Goal: Task Accomplishment & Management: Manage account settings

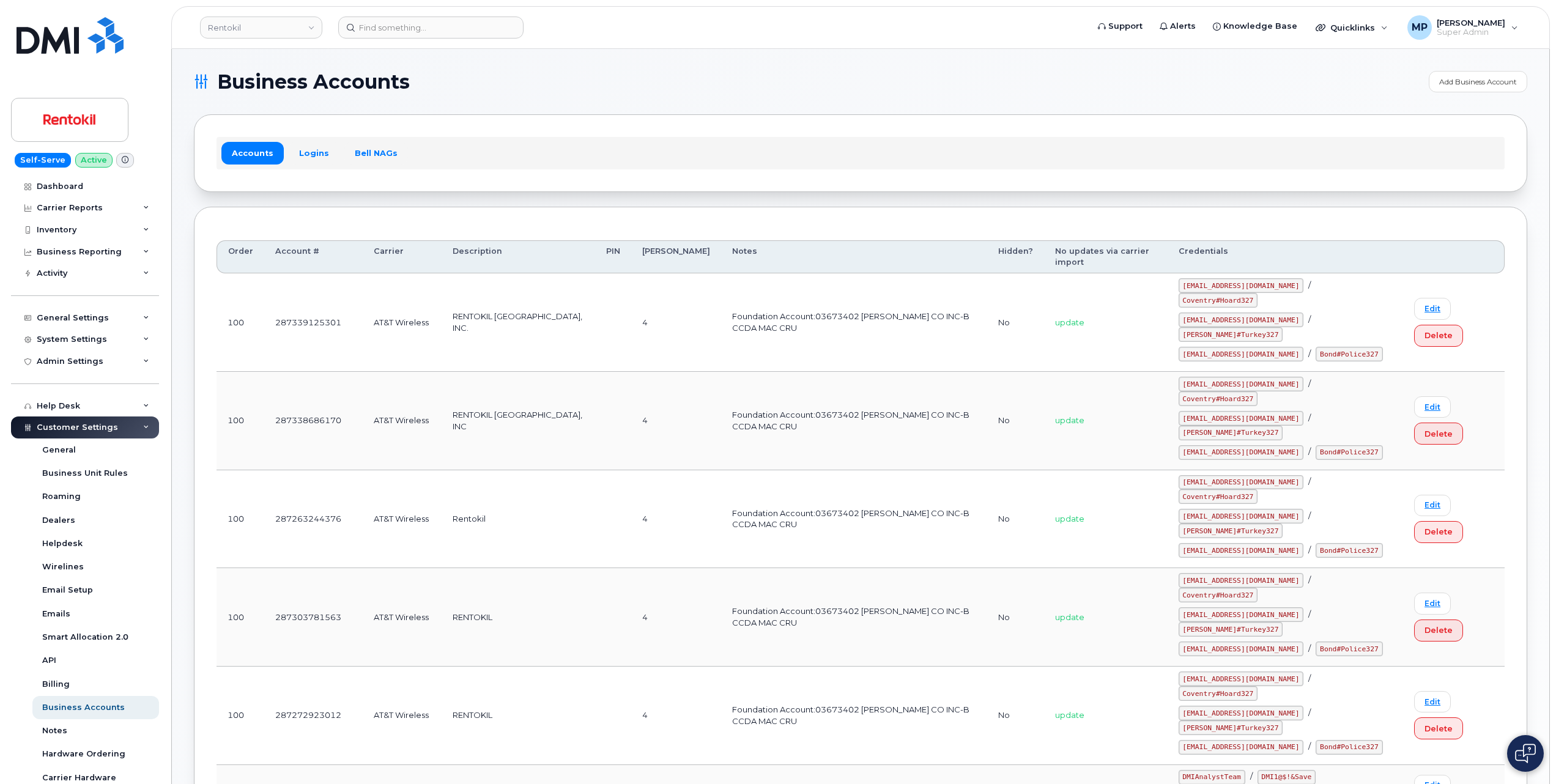
scroll to position [82, 0]
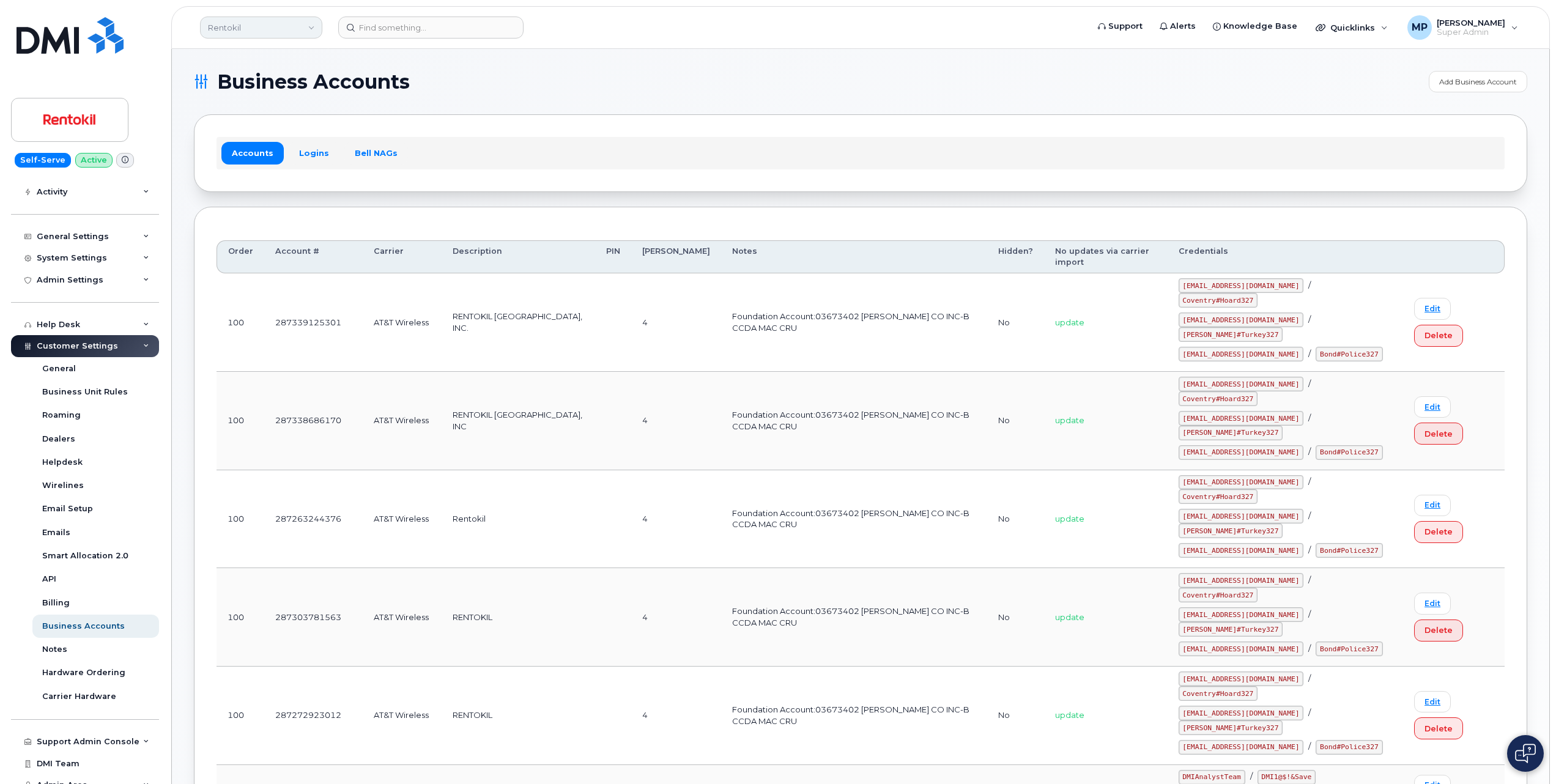
click at [243, 28] on link "Rentokil" at bounding box center [261, 27] width 122 height 22
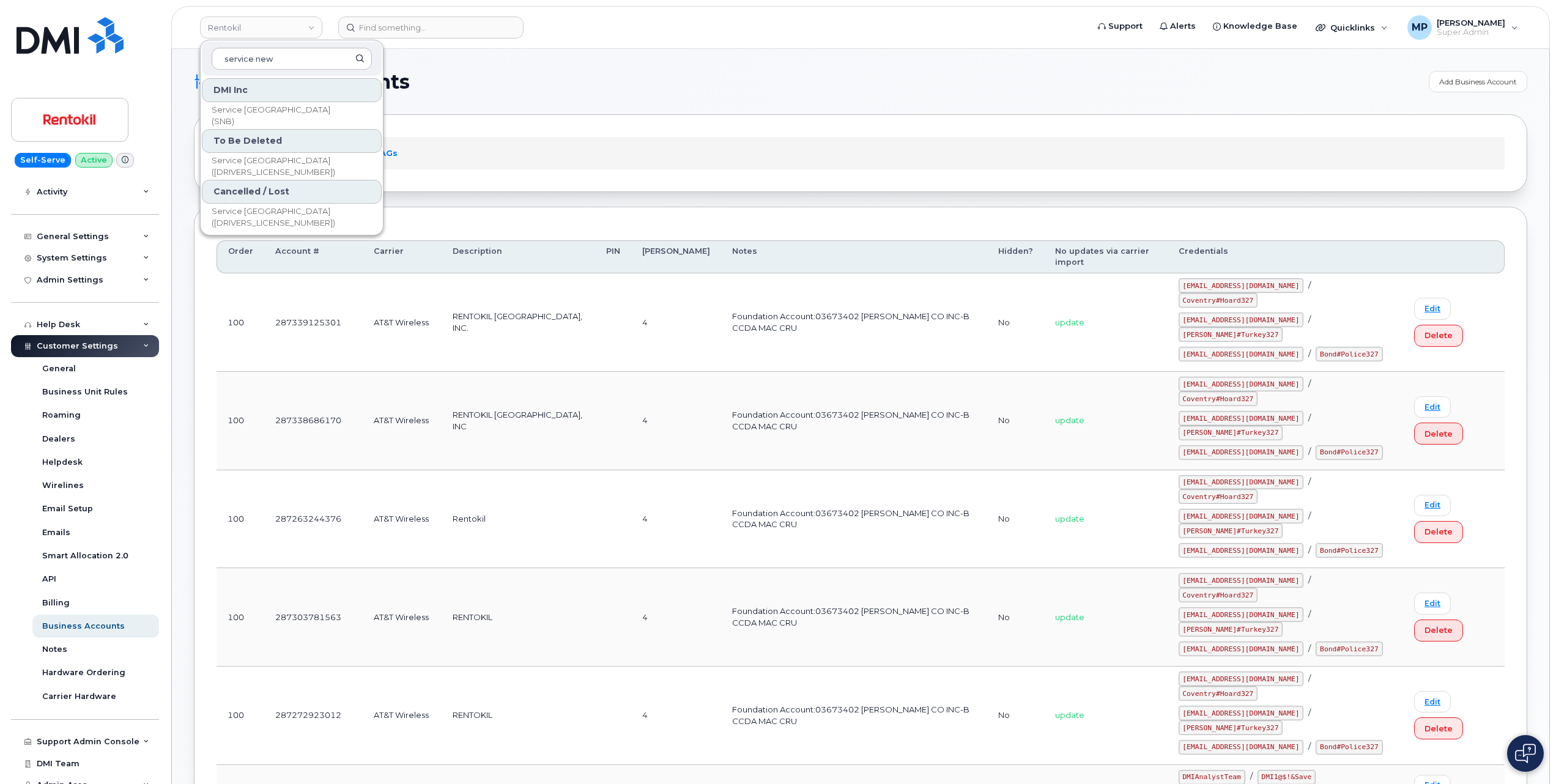
type input "service new"
click at [287, 130] on div "To Be Deleted" at bounding box center [292, 141] width 180 height 24
click at [290, 116] on span "Service [GEOGRAPHIC_DATA] (SNB)" at bounding box center [282, 116] width 141 height 24
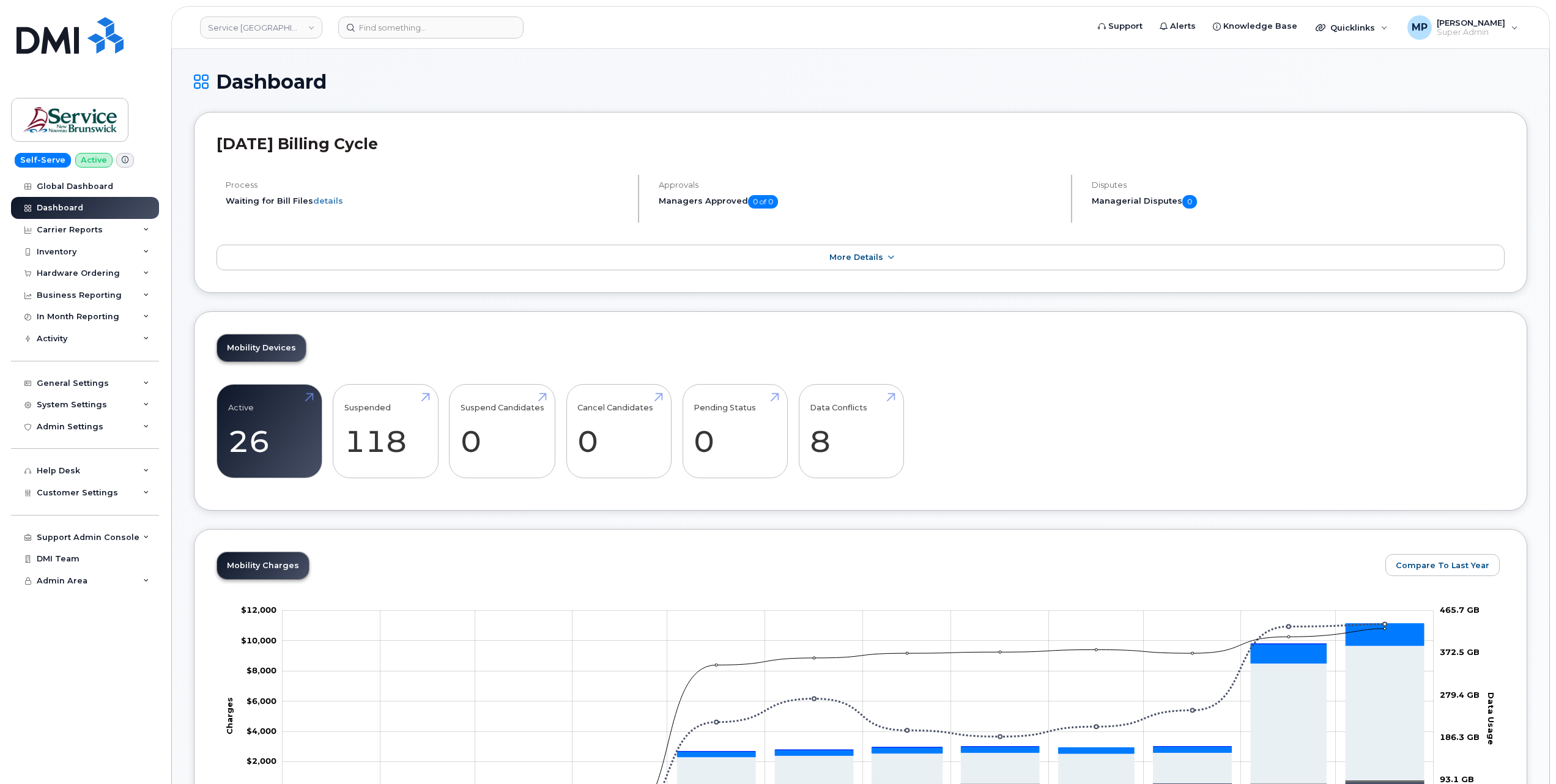
drag, startPoint x: 57, startPoint y: 402, endPoint x: 60, endPoint y: 421, distance: 19.2
click at [58, 402] on div "System Settings" at bounding box center [71, 405] width 70 height 10
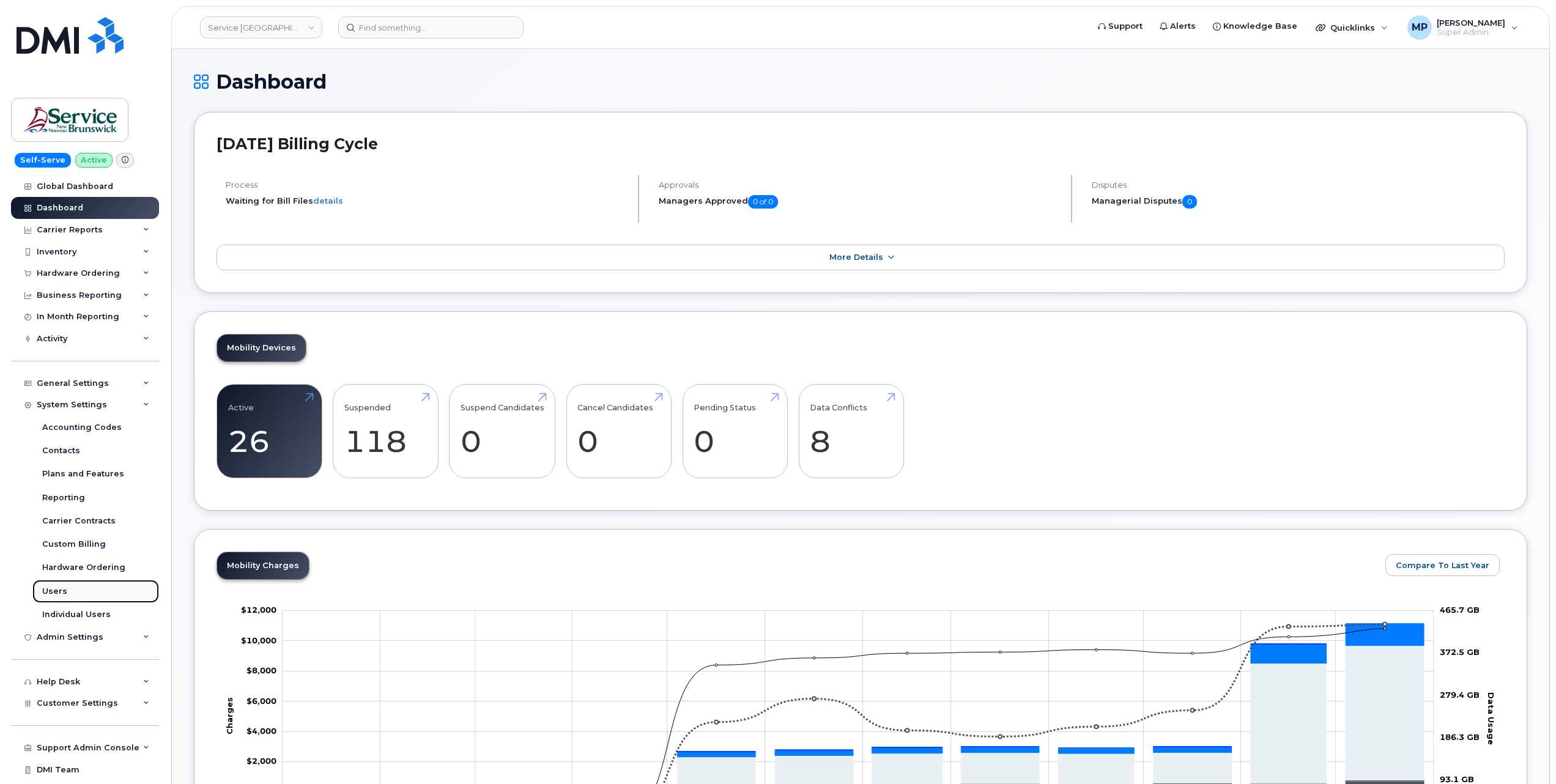
click at [59, 595] on div "Users" at bounding box center [54, 591] width 25 height 11
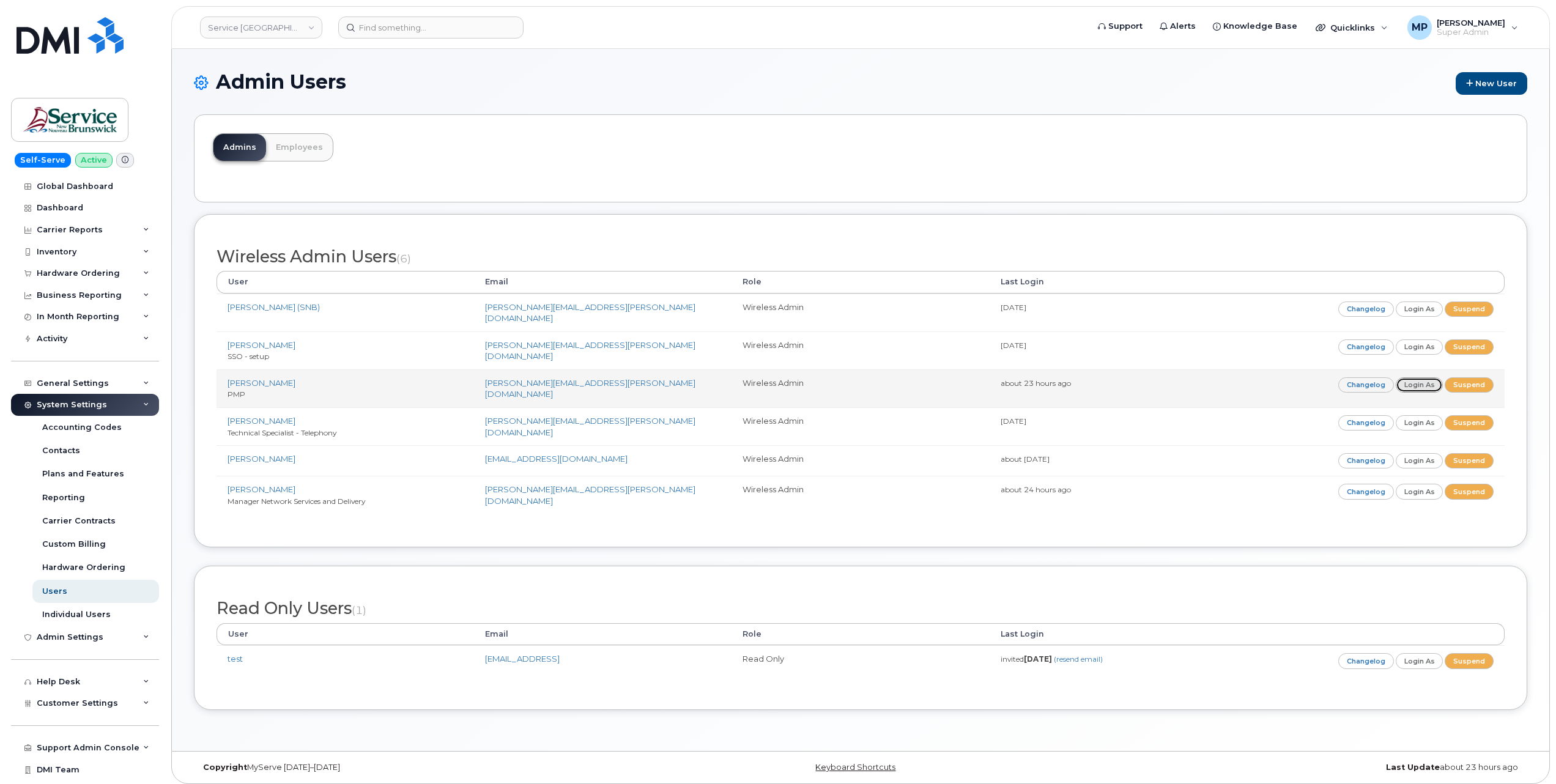
click at [1412, 380] on link "Login as" at bounding box center [1420, 385] width 48 height 15
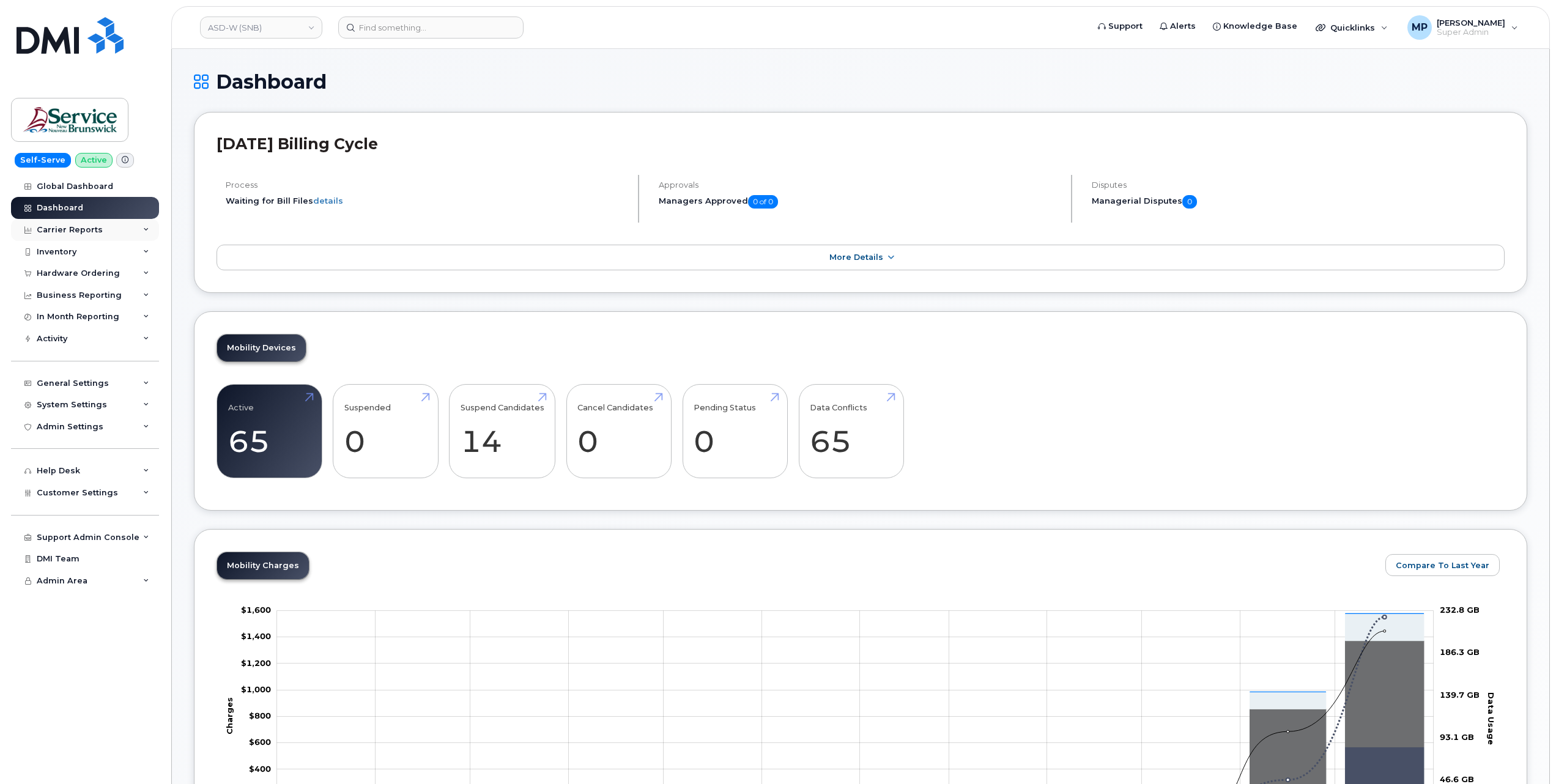
click at [62, 230] on div "Carrier Reports" at bounding box center [70, 230] width 66 height 10
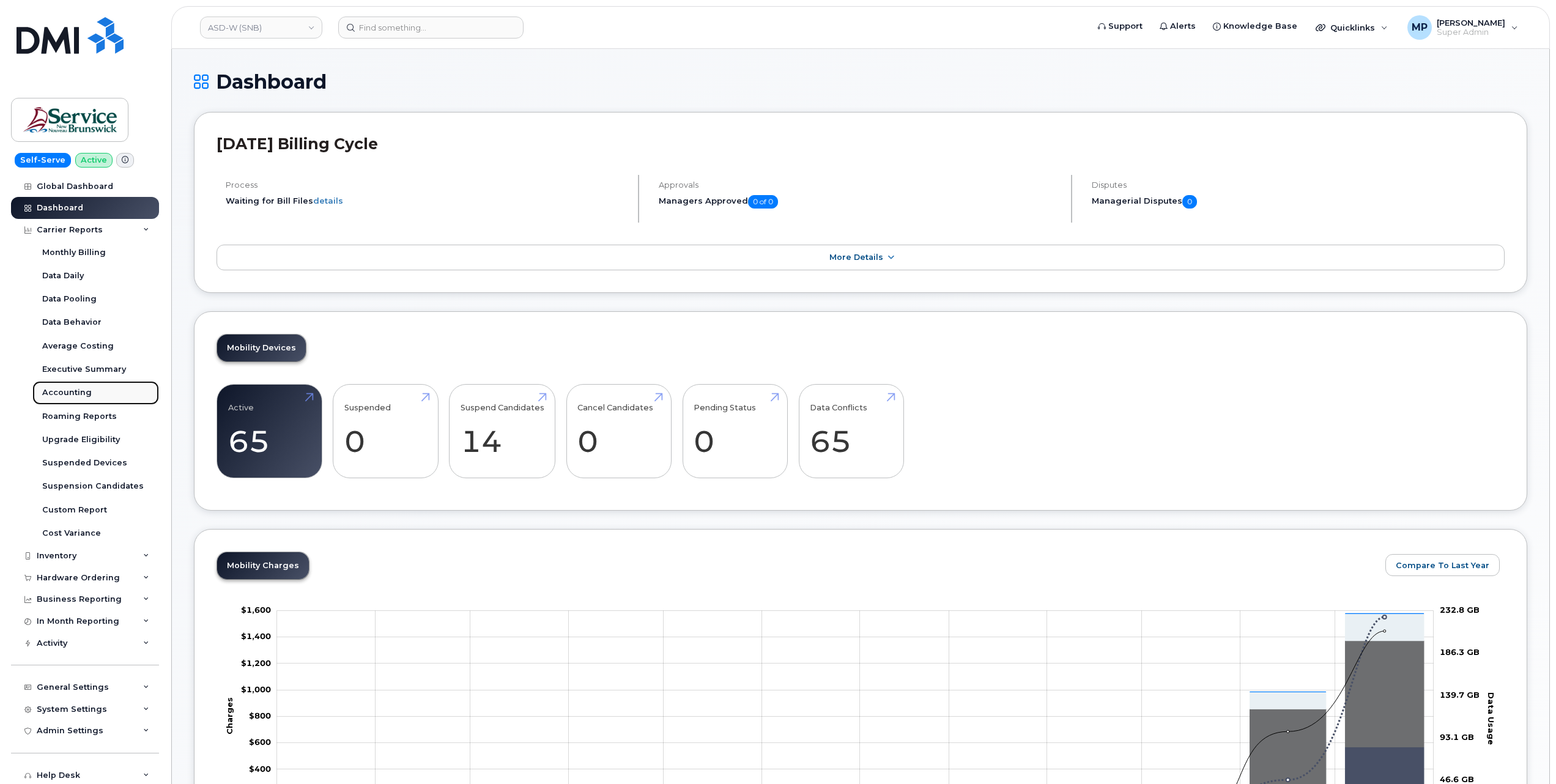
click at [70, 388] on div "Accounting" at bounding box center [66, 392] width 50 height 11
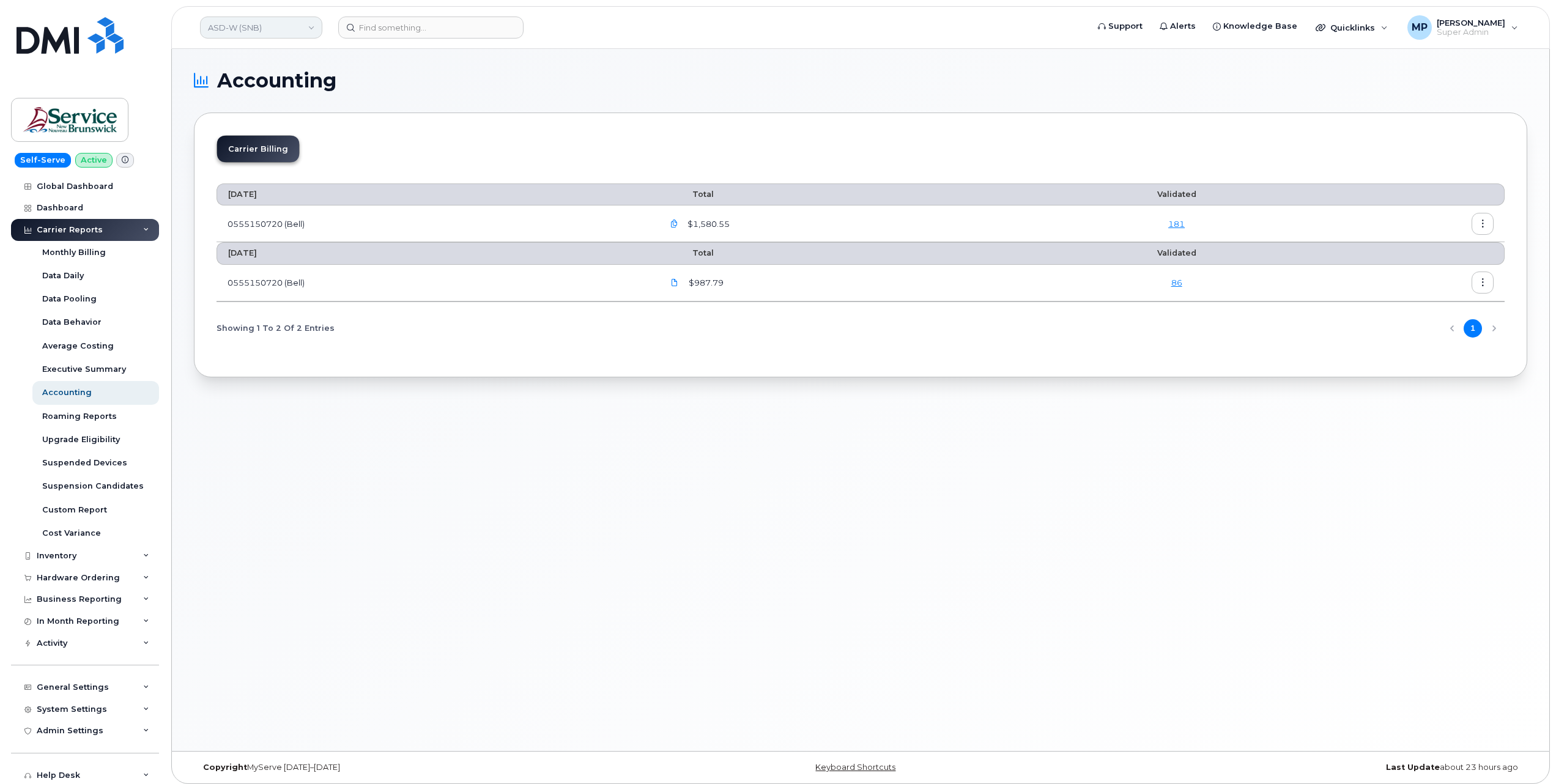
click at [292, 27] on link "ASD-W (SNB)" at bounding box center [261, 27] width 122 height 22
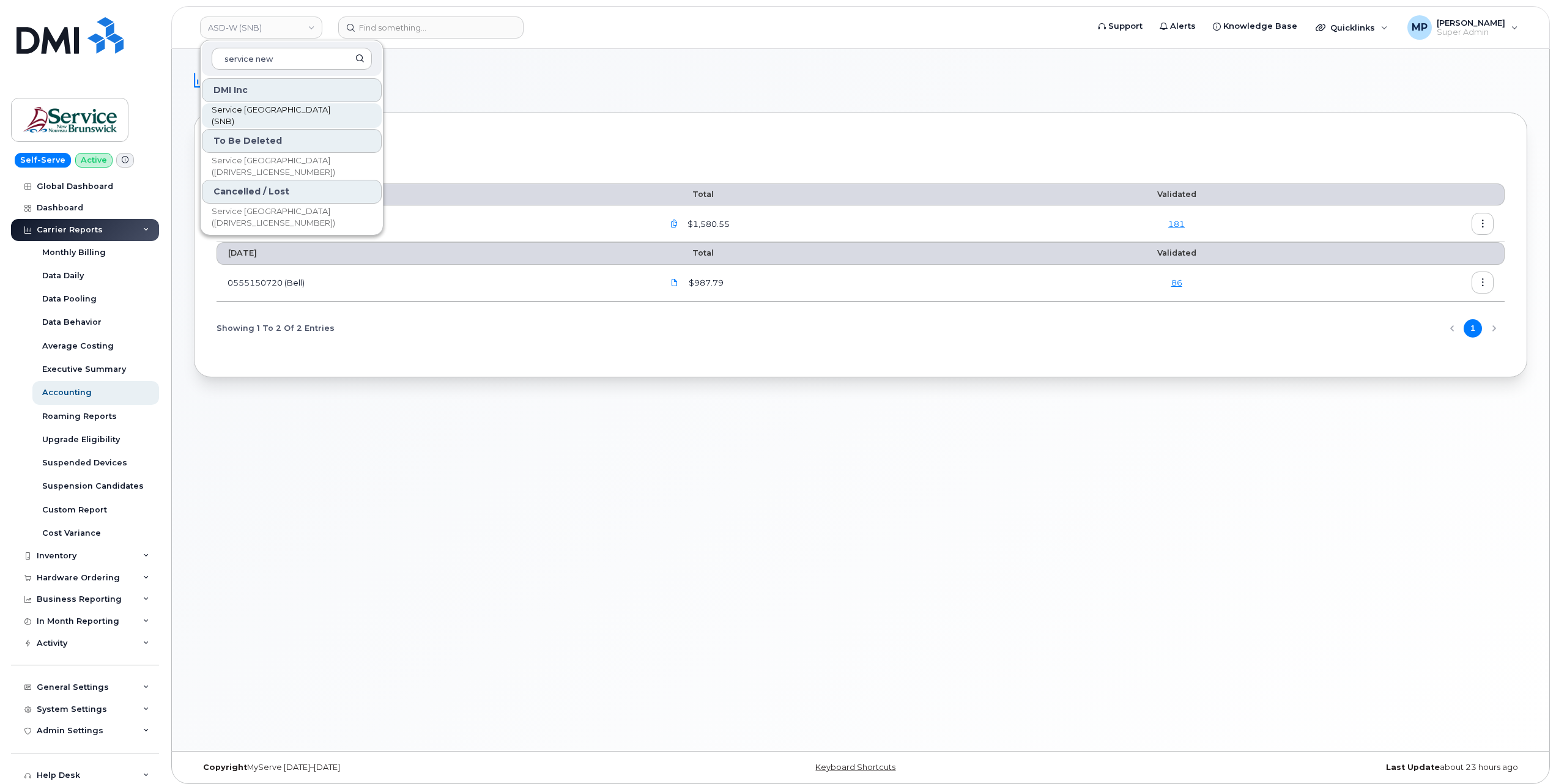
type input "service new"
drag, startPoint x: 287, startPoint y: 113, endPoint x: 295, endPoint y: 114, distance: 8.1
click at [287, 114] on span "Service [GEOGRAPHIC_DATA] (SNB)" at bounding box center [282, 116] width 141 height 24
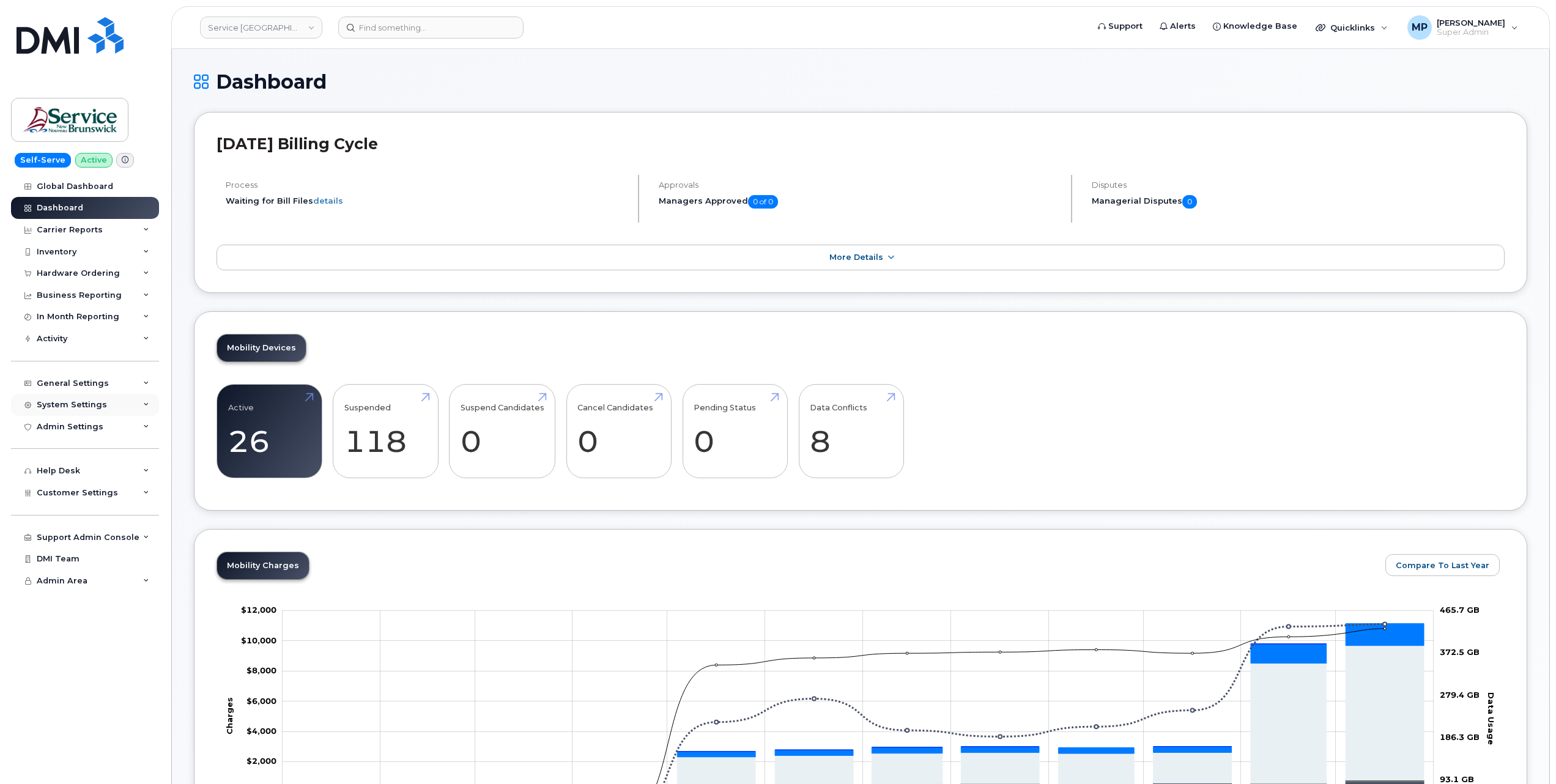
click at [66, 406] on div "System Settings" at bounding box center [71, 405] width 70 height 10
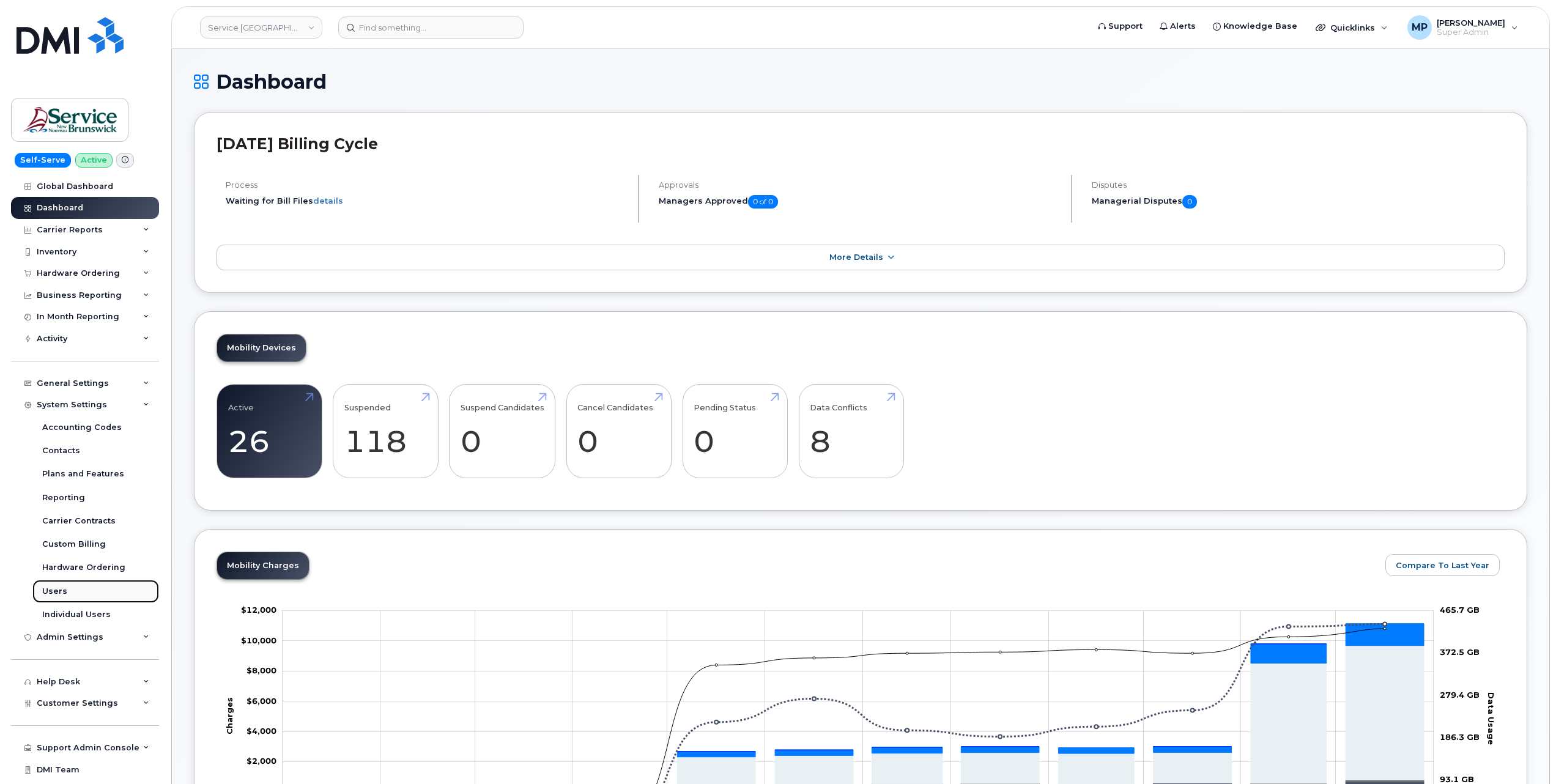
click at [57, 593] on div "Users" at bounding box center [54, 591] width 25 height 11
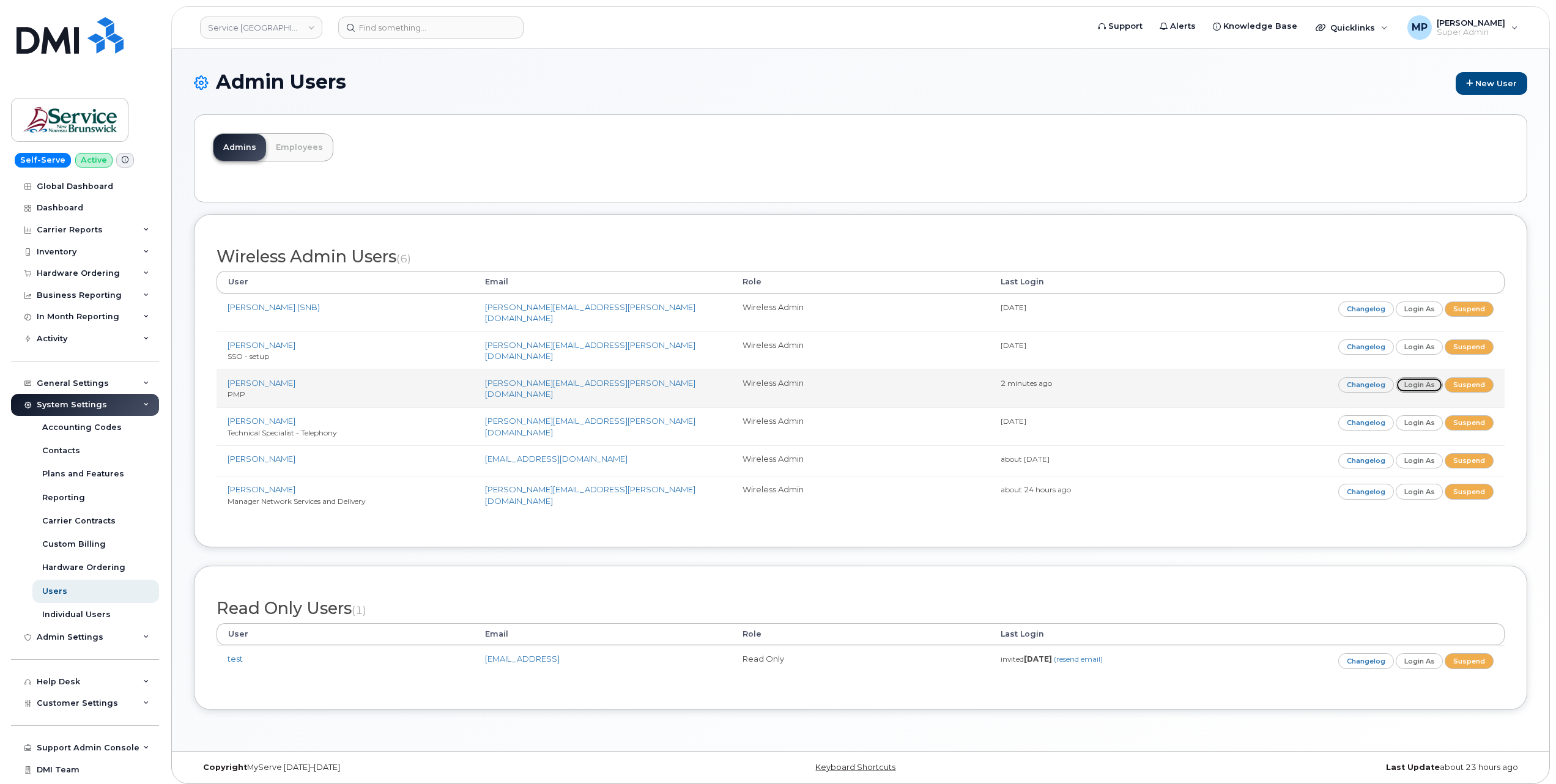
click at [1425, 379] on link "Login as" at bounding box center [1420, 385] width 48 height 15
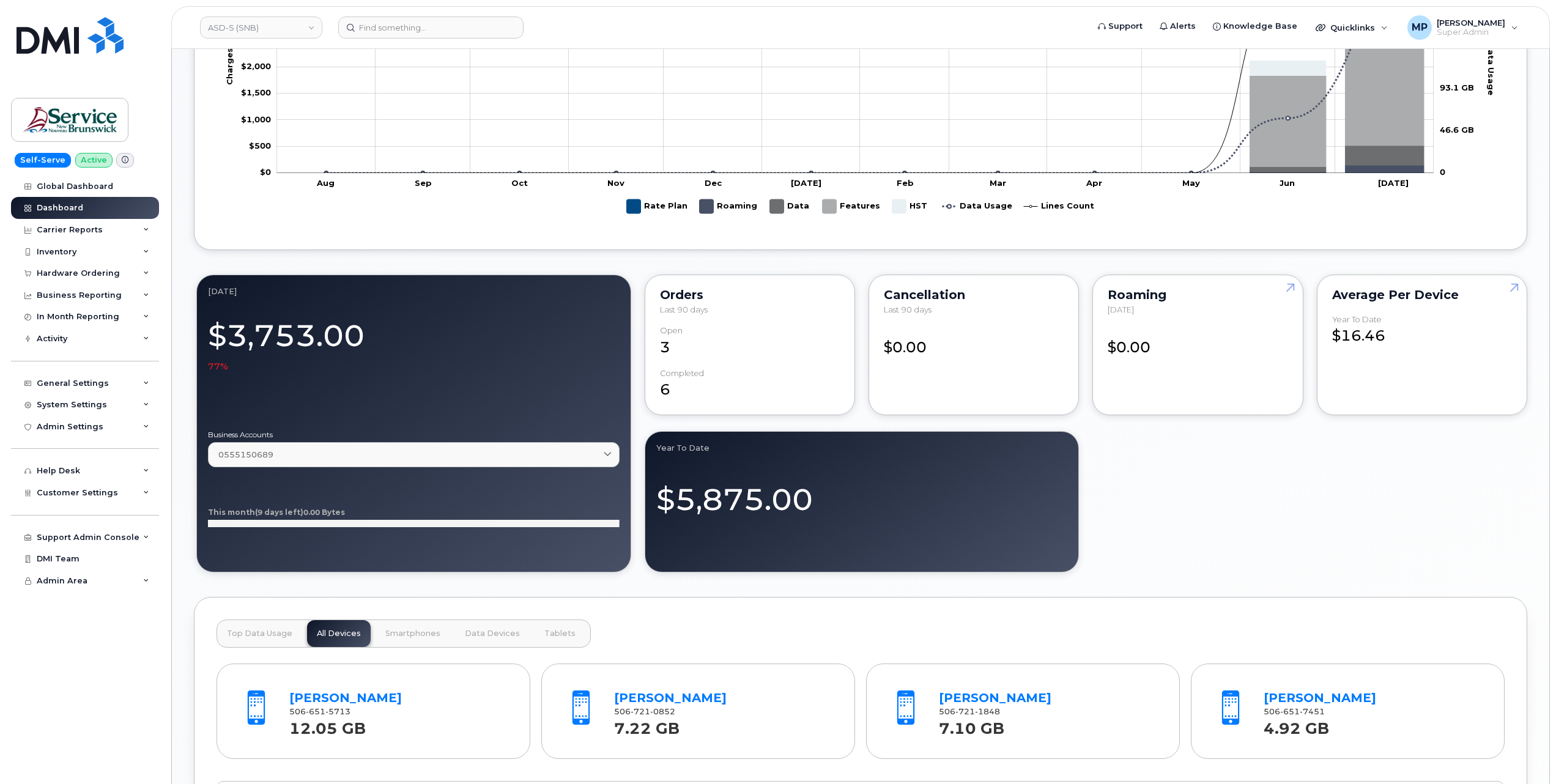
scroll to position [404, 0]
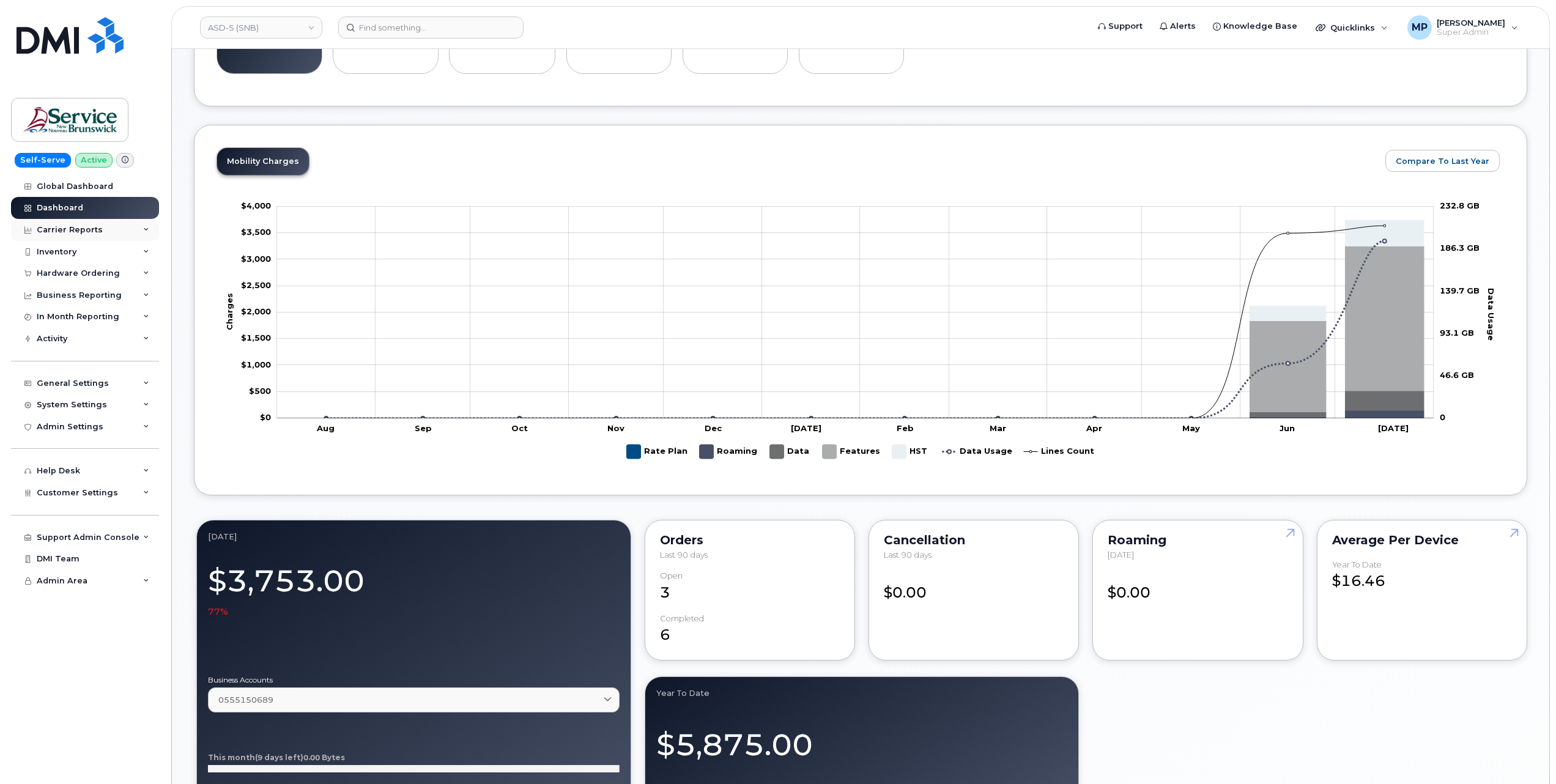
click at [61, 227] on div "Carrier Reports" at bounding box center [70, 230] width 66 height 10
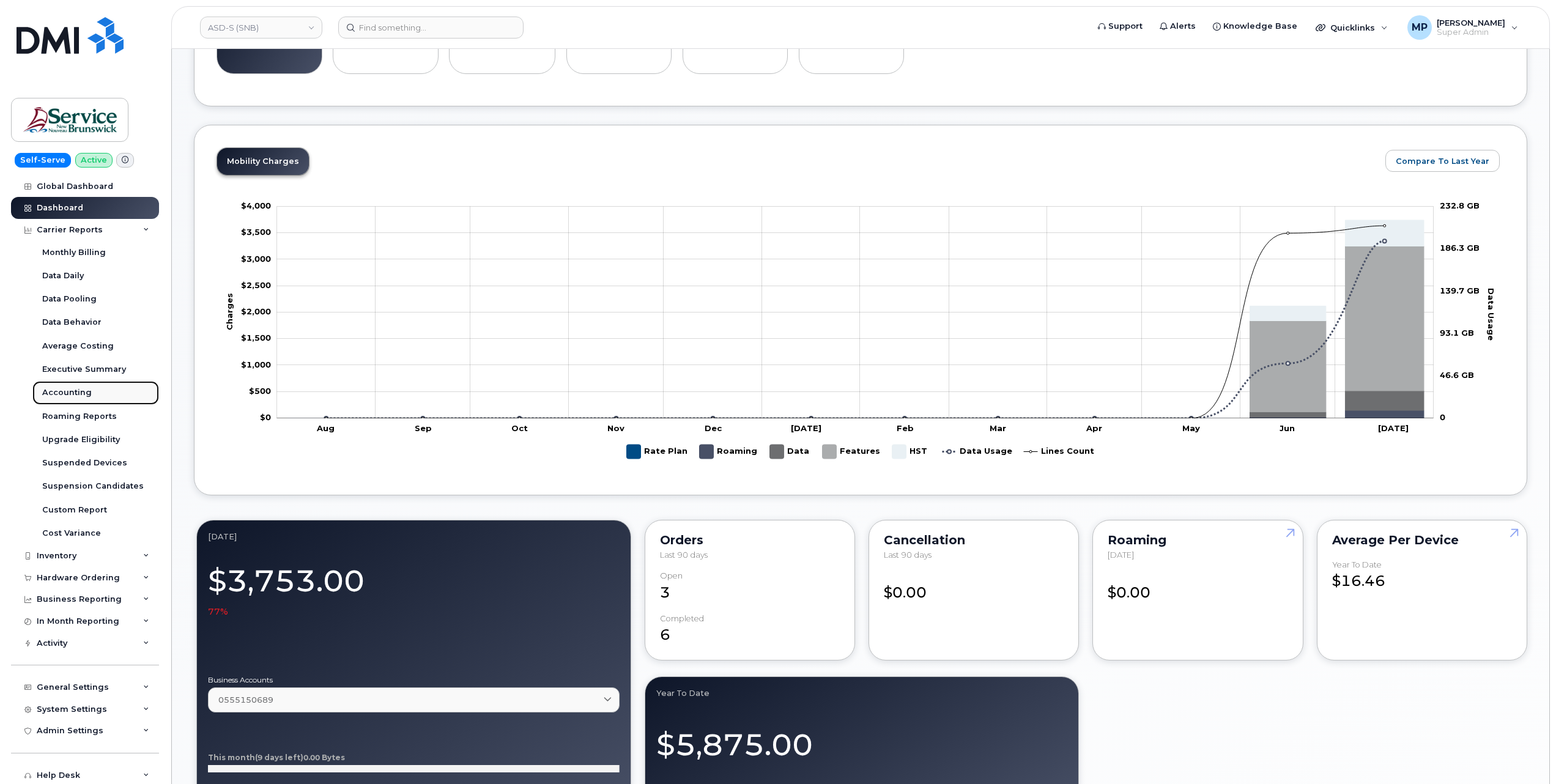
click at [69, 390] on div "Accounting" at bounding box center [66, 392] width 50 height 11
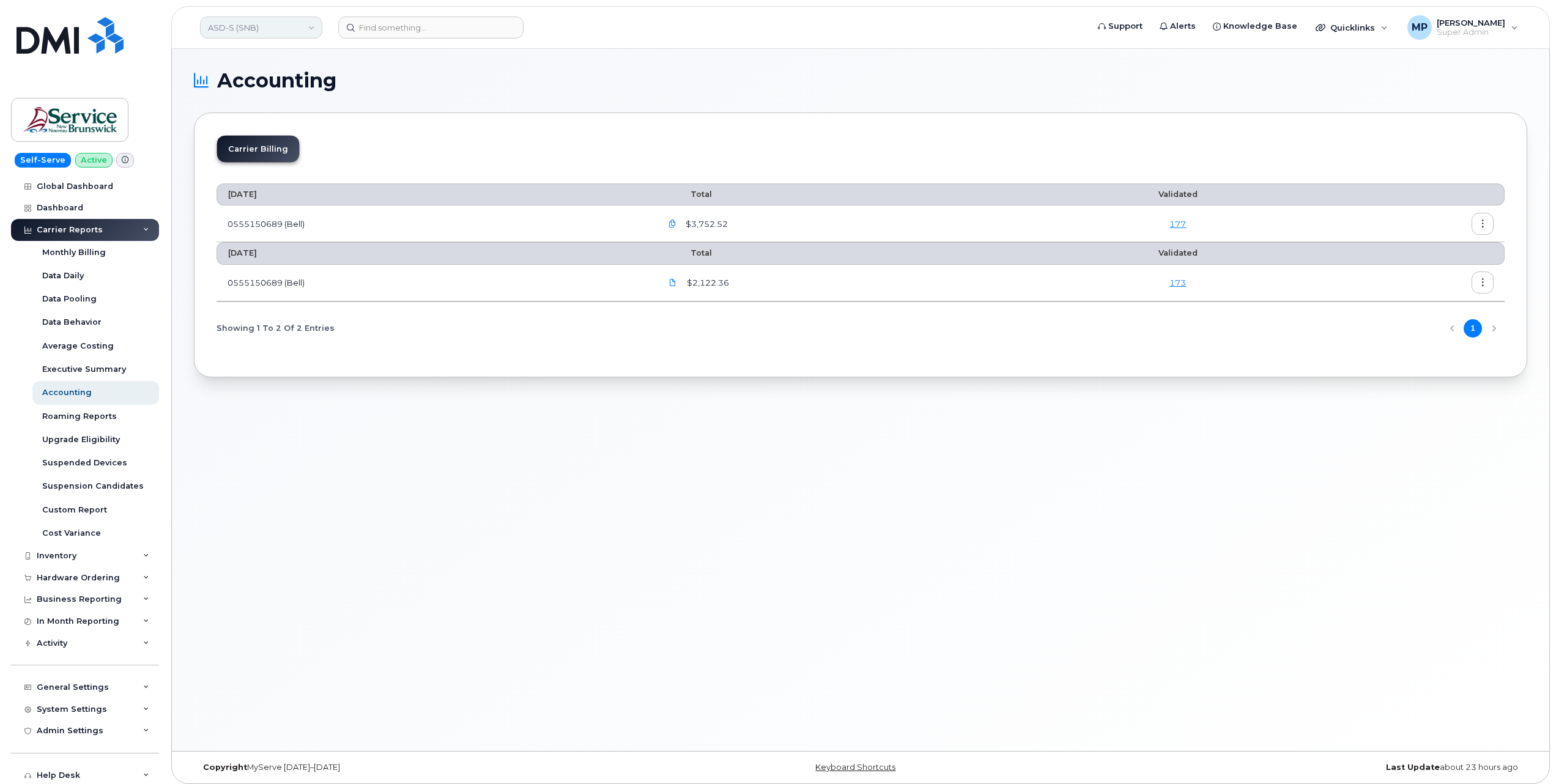
click at [243, 28] on link "ASD-S (SNB)" at bounding box center [261, 27] width 122 height 22
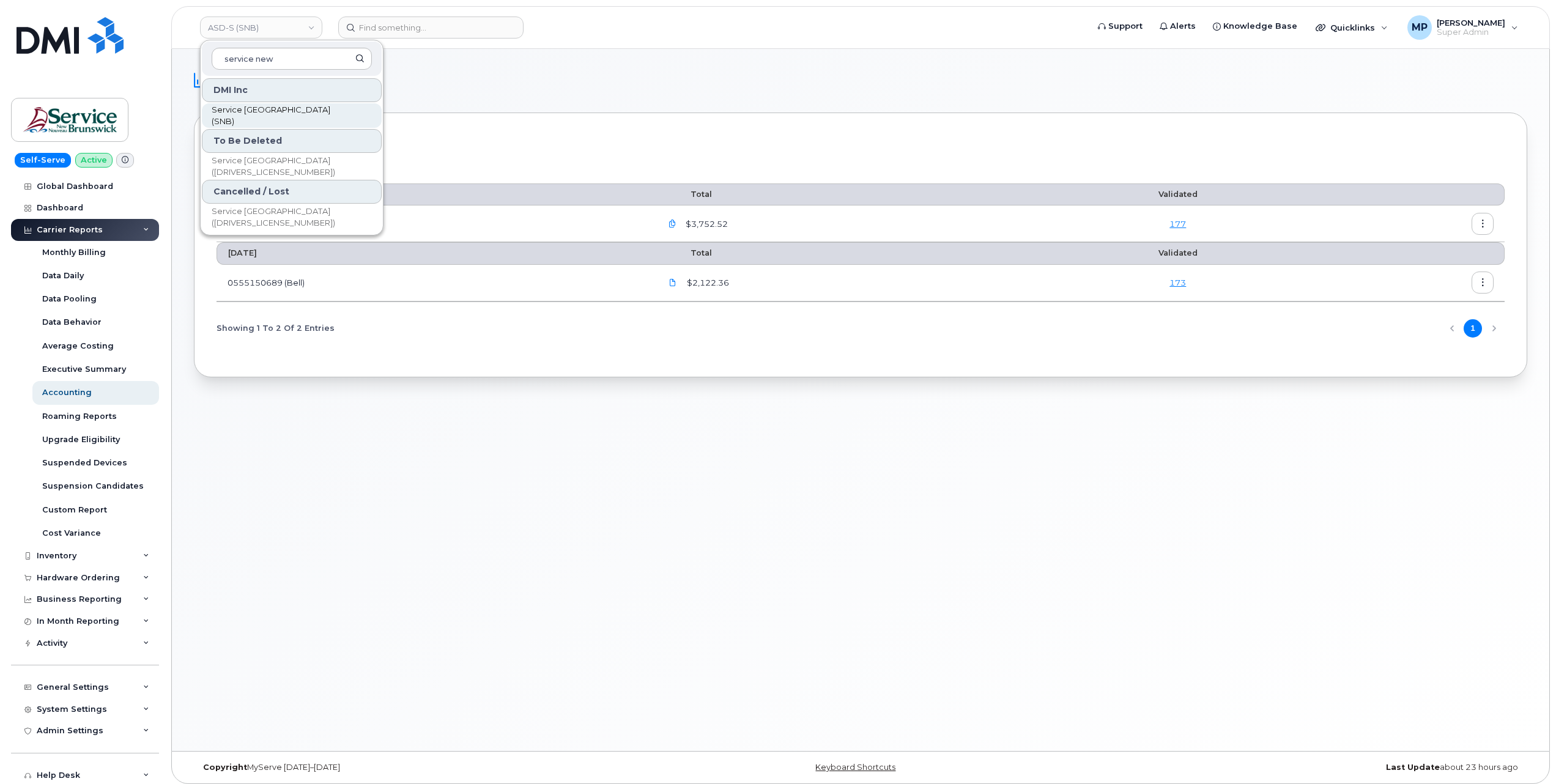
type input "service new"
click at [282, 110] on span "Service [GEOGRAPHIC_DATA] (SNB)" at bounding box center [282, 116] width 141 height 24
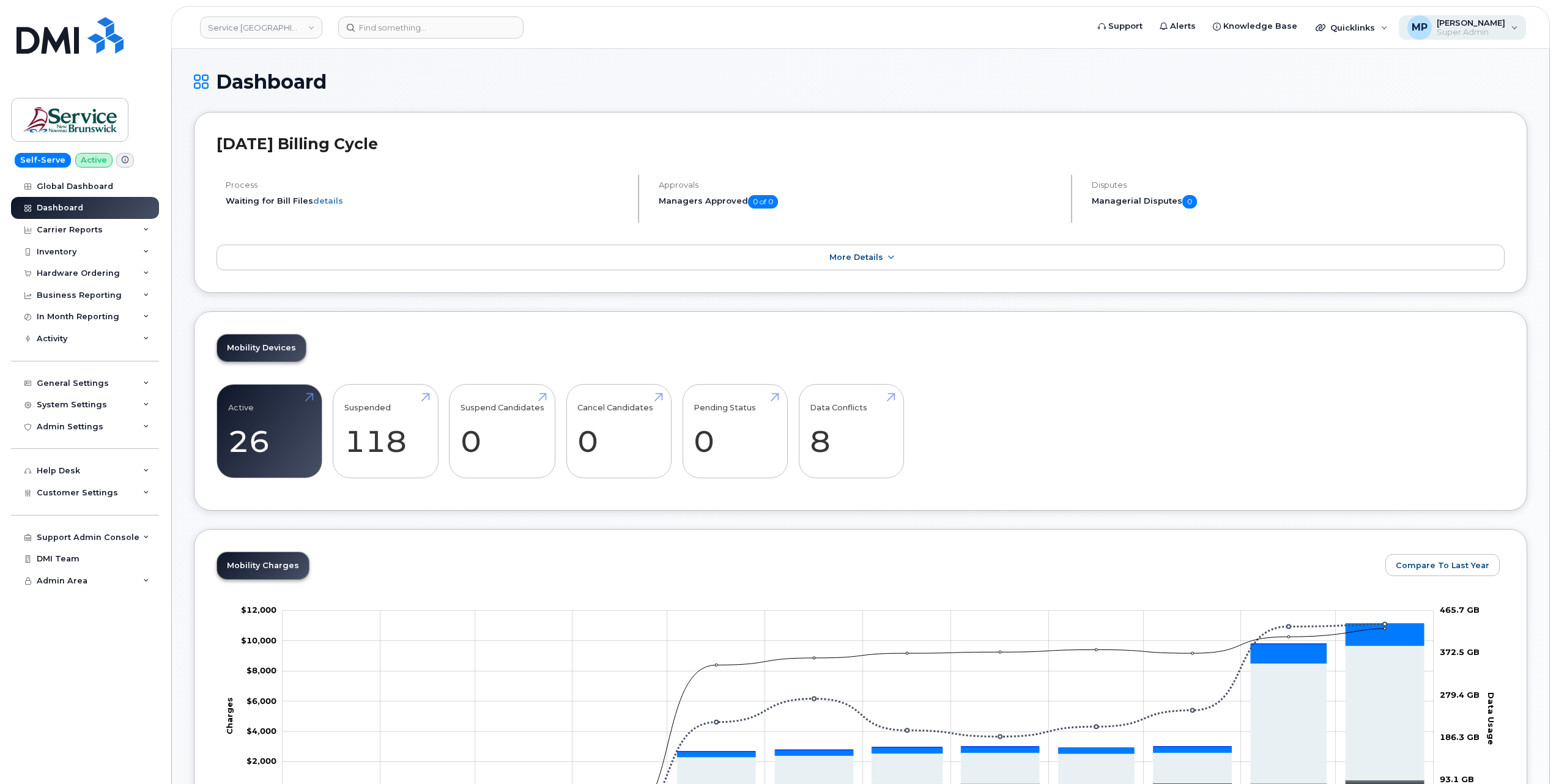
click at [1485, 28] on span "Super Admin" at bounding box center [1471, 32] width 69 height 10
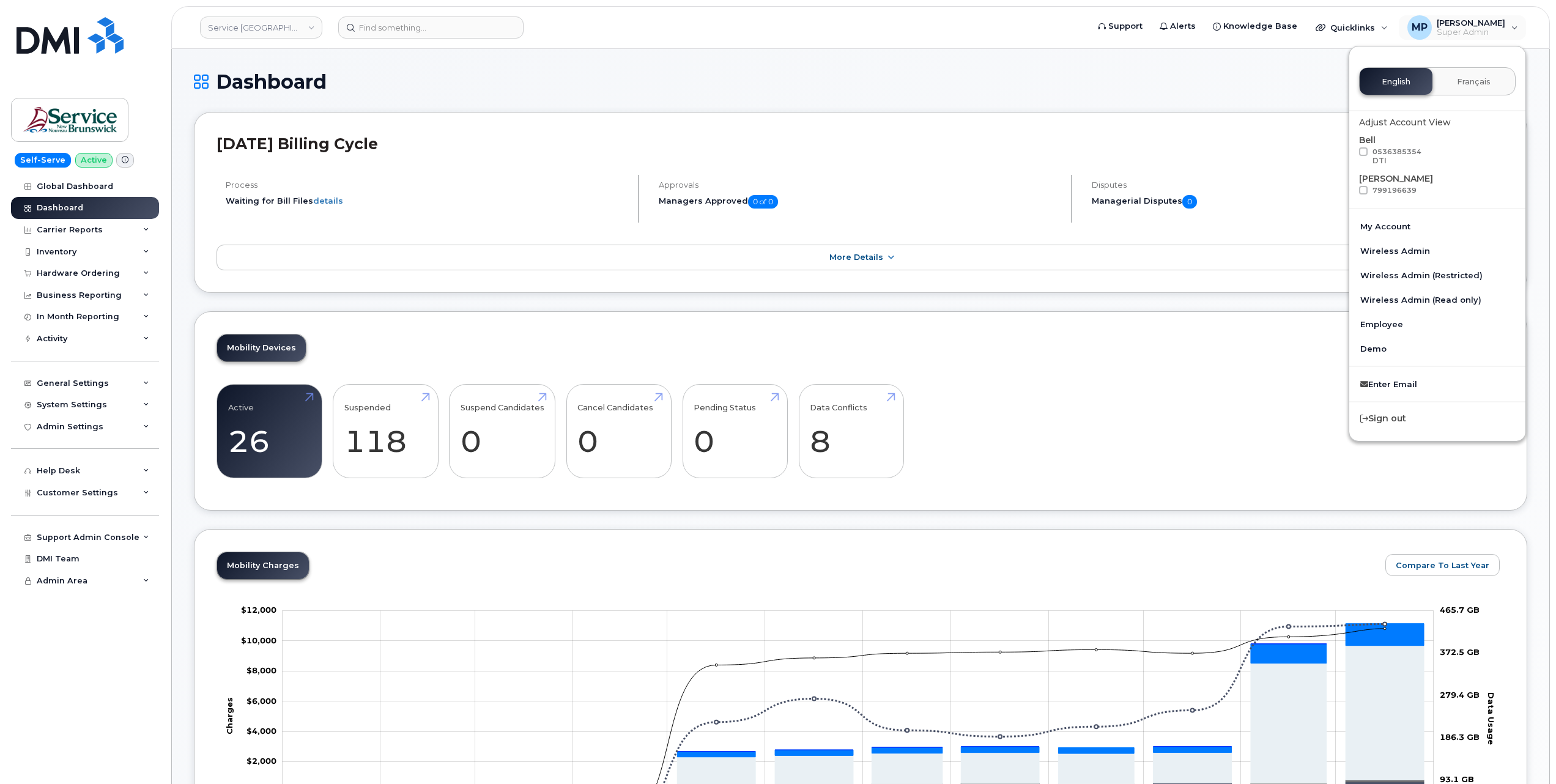
click at [1364, 152] on span at bounding box center [1364, 152] width 9 height 9
click at [1351, 152] on input "0536385354 DTI" at bounding box center [1347, 150] width 6 height 6
click at [995, 94] on div "Dashboard" at bounding box center [861, 91] width 1334 height 41
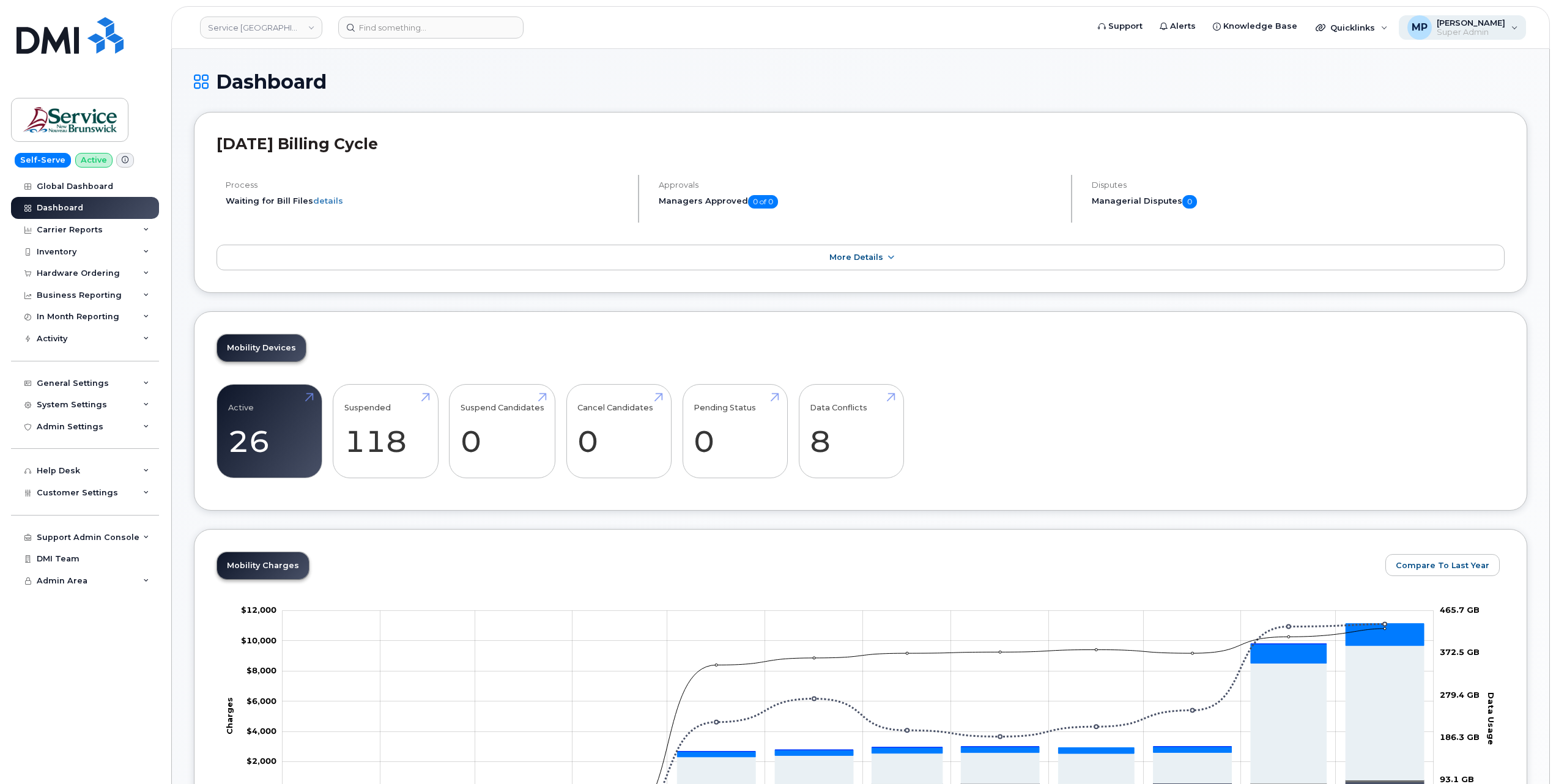
click at [1477, 26] on span "[PERSON_NAME]" at bounding box center [1471, 23] width 69 height 10
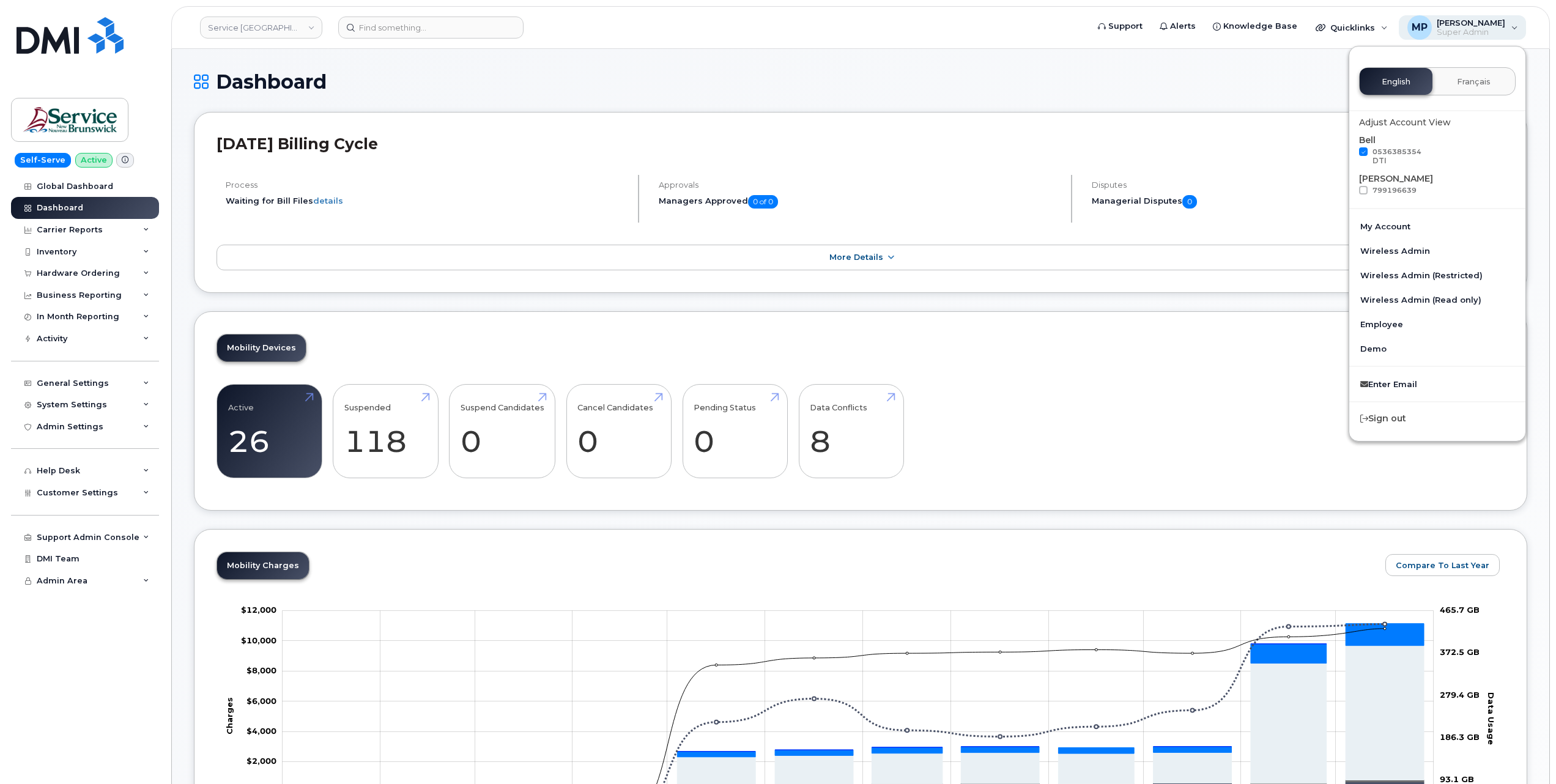
click at [1477, 26] on span "[PERSON_NAME]" at bounding box center [1471, 23] width 69 height 10
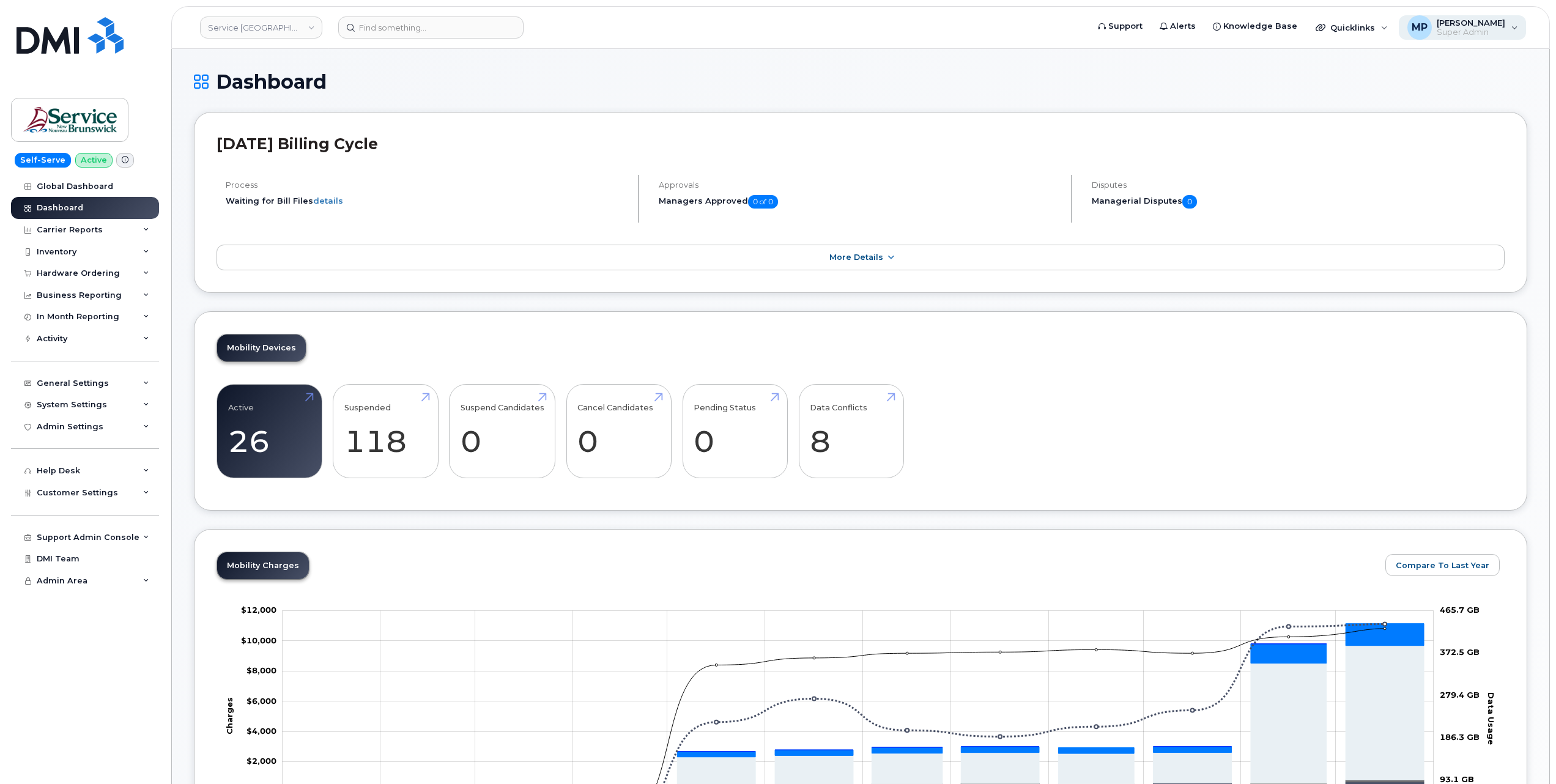
click at [1456, 27] on span "Super Admin" at bounding box center [1471, 32] width 69 height 10
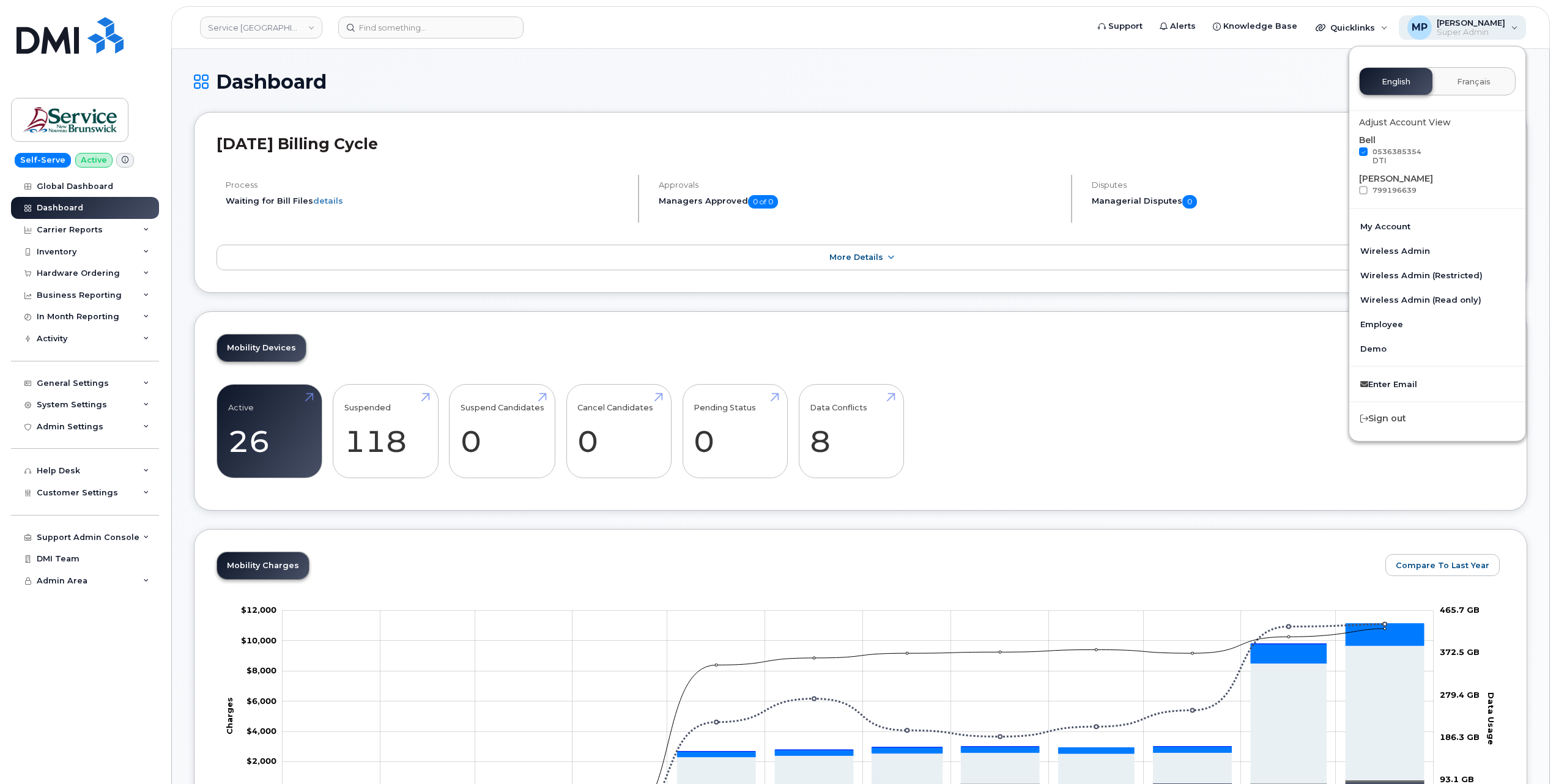
click at [1459, 30] on span "Super Admin" at bounding box center [1471, 32] width 69 height 10
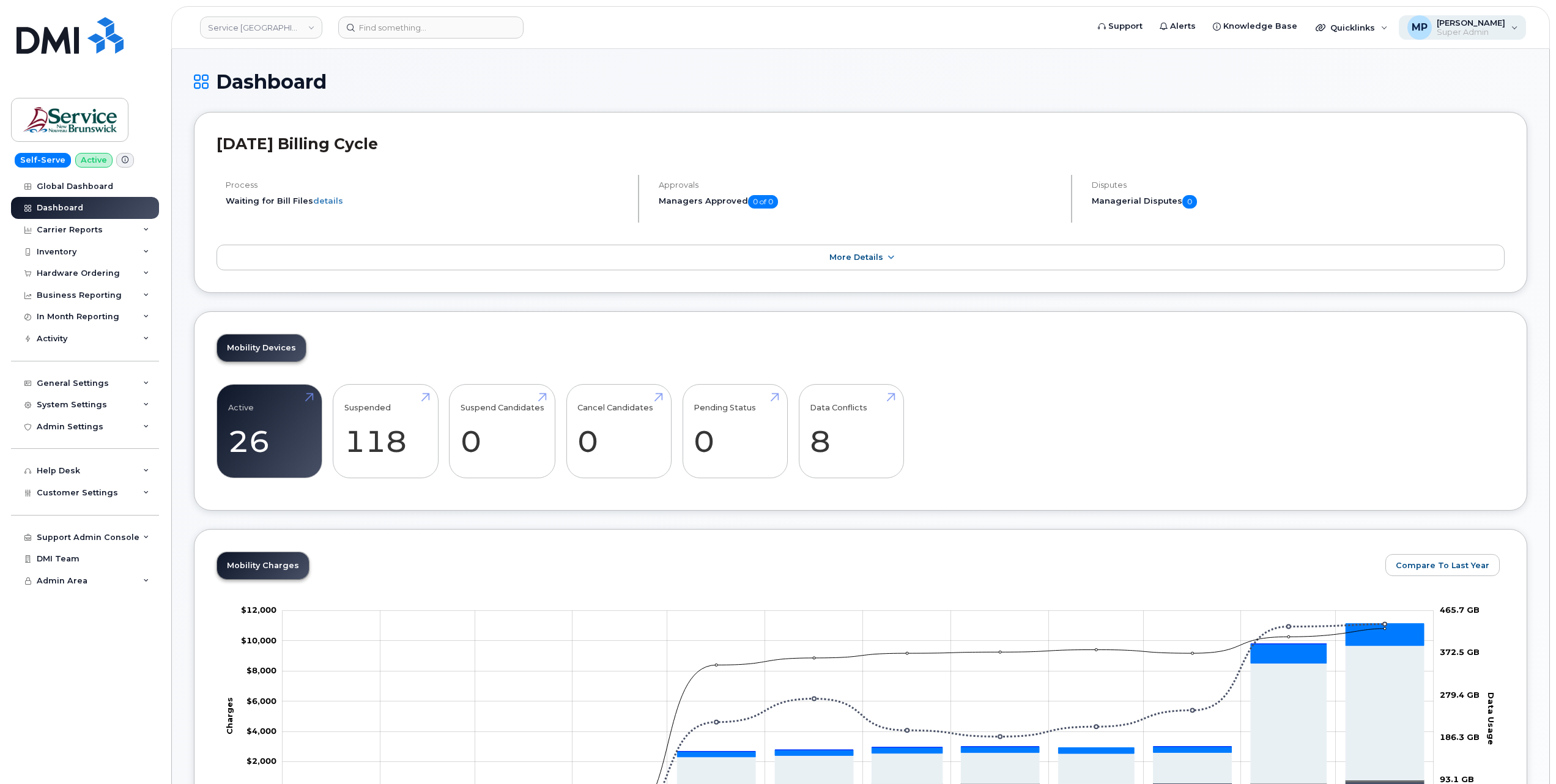
click at [1457, 32] on span "Super Admin" at bounding box center [1471, 32] width 69 height 10
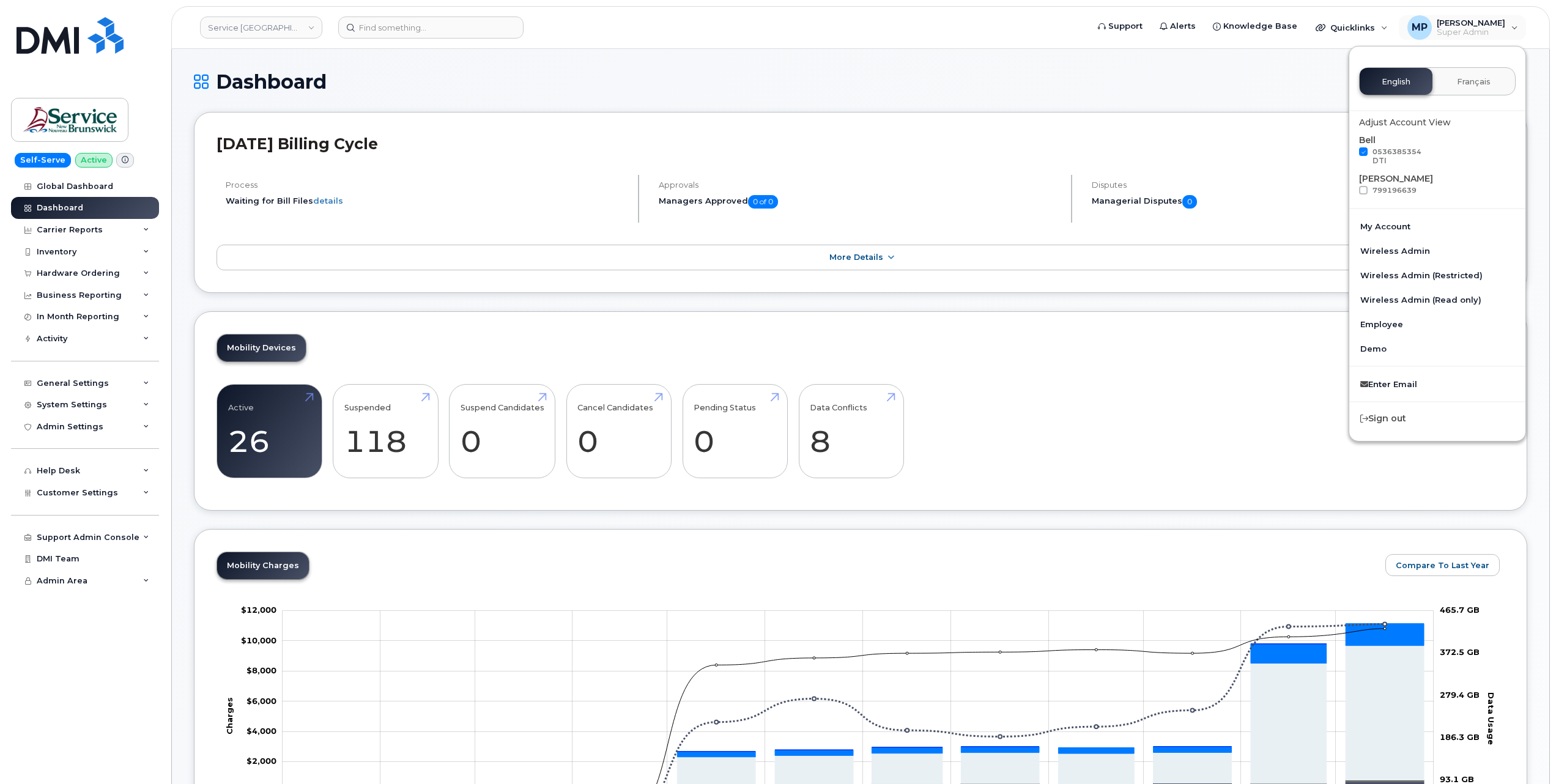
click at [1362, 154] on span at bounding box center [1364, 152] width 9 height 9
click at [1351, 154] on input "0536385354 DTI" at bounding box center [1347, 150] width 6 height 6
checkbox input "false"
click at [67, 406] on div "System Settings" at bounding box center [71, 405] width 70 height 10
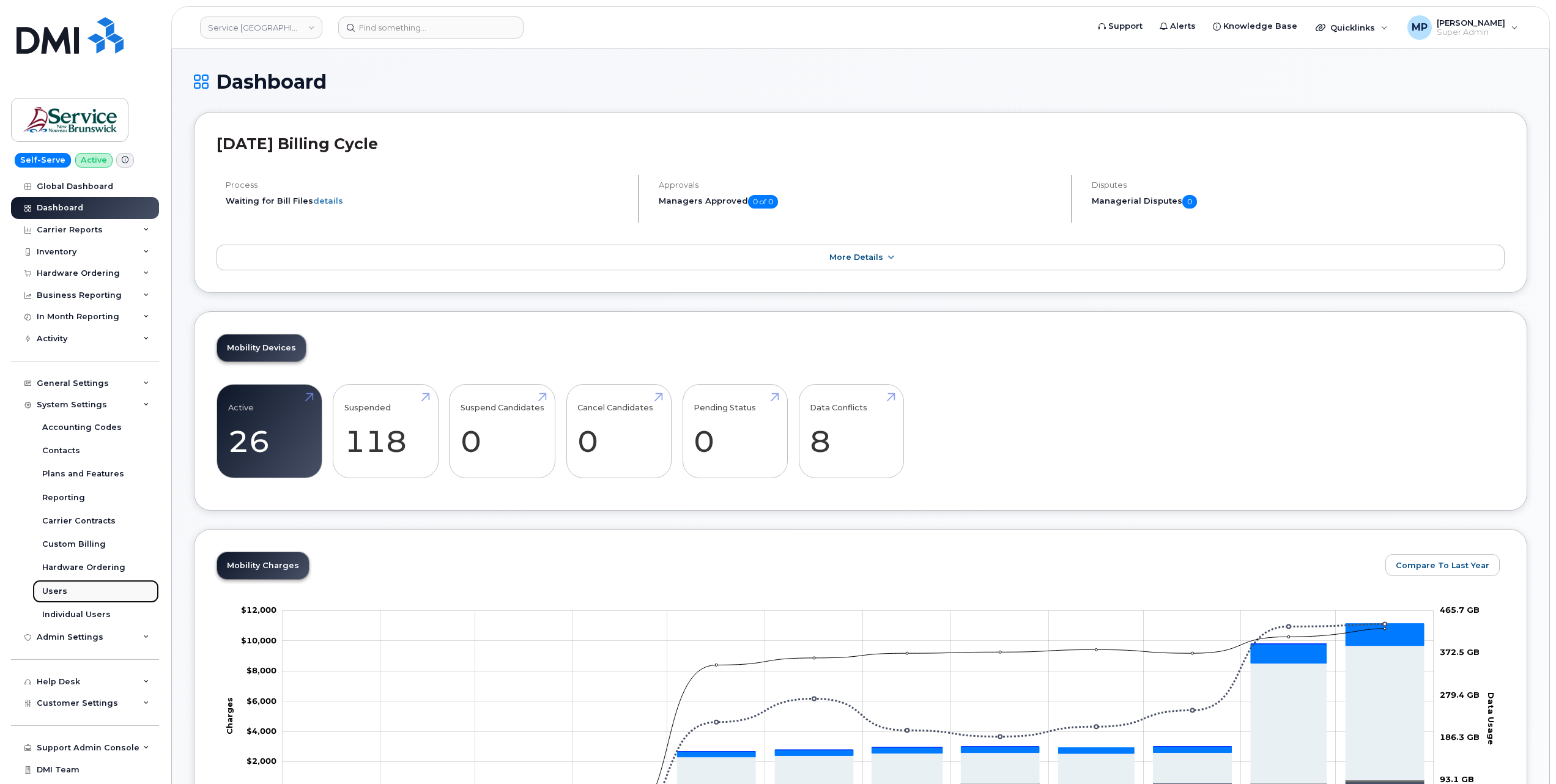
click at [50, 591] on div "Users" at bounding box center [54, 591] width 25 height 11
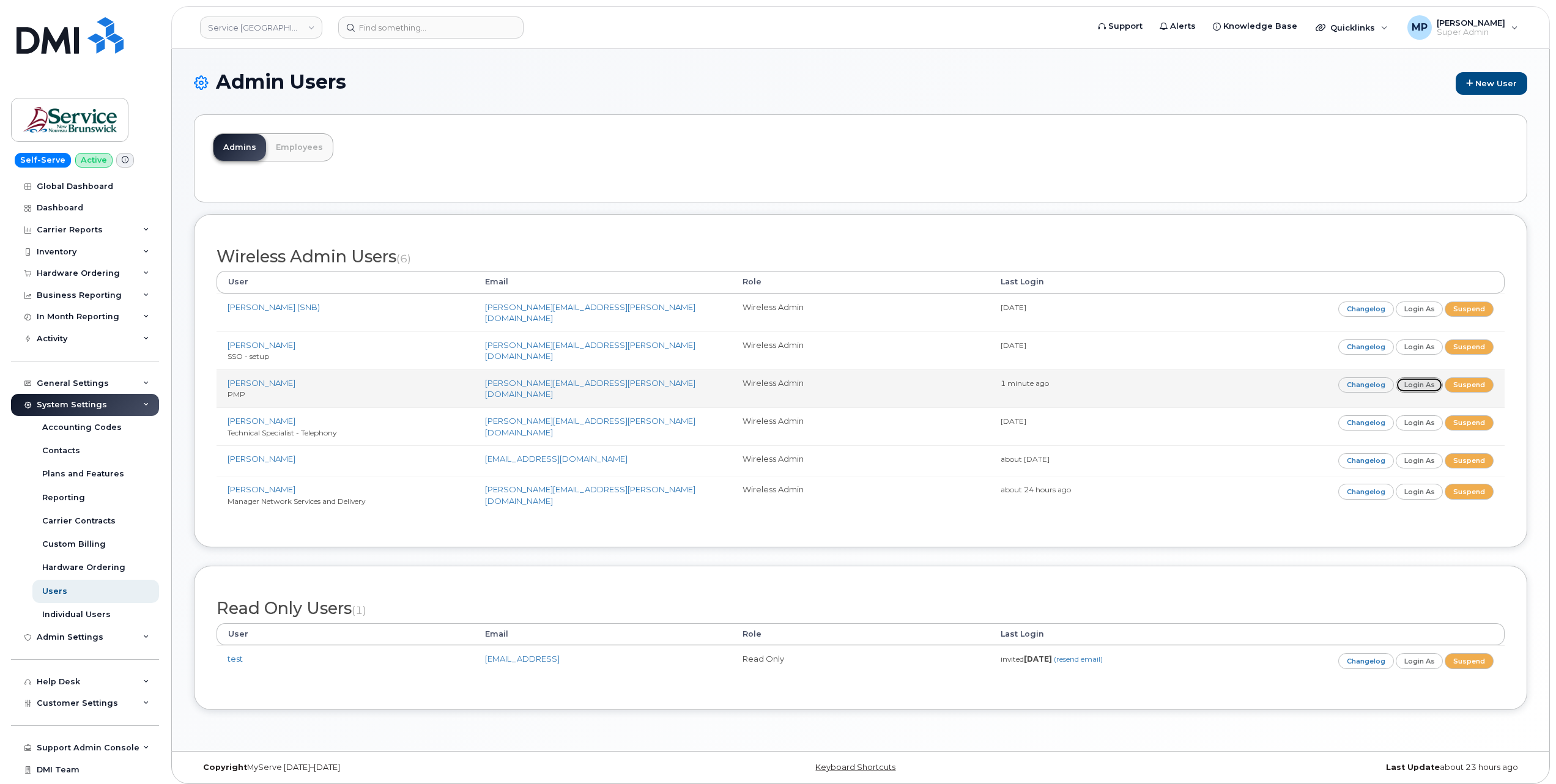
click at [1410, 383] on link "Login as" at bounding box center [1420, 385] width 48 height 15
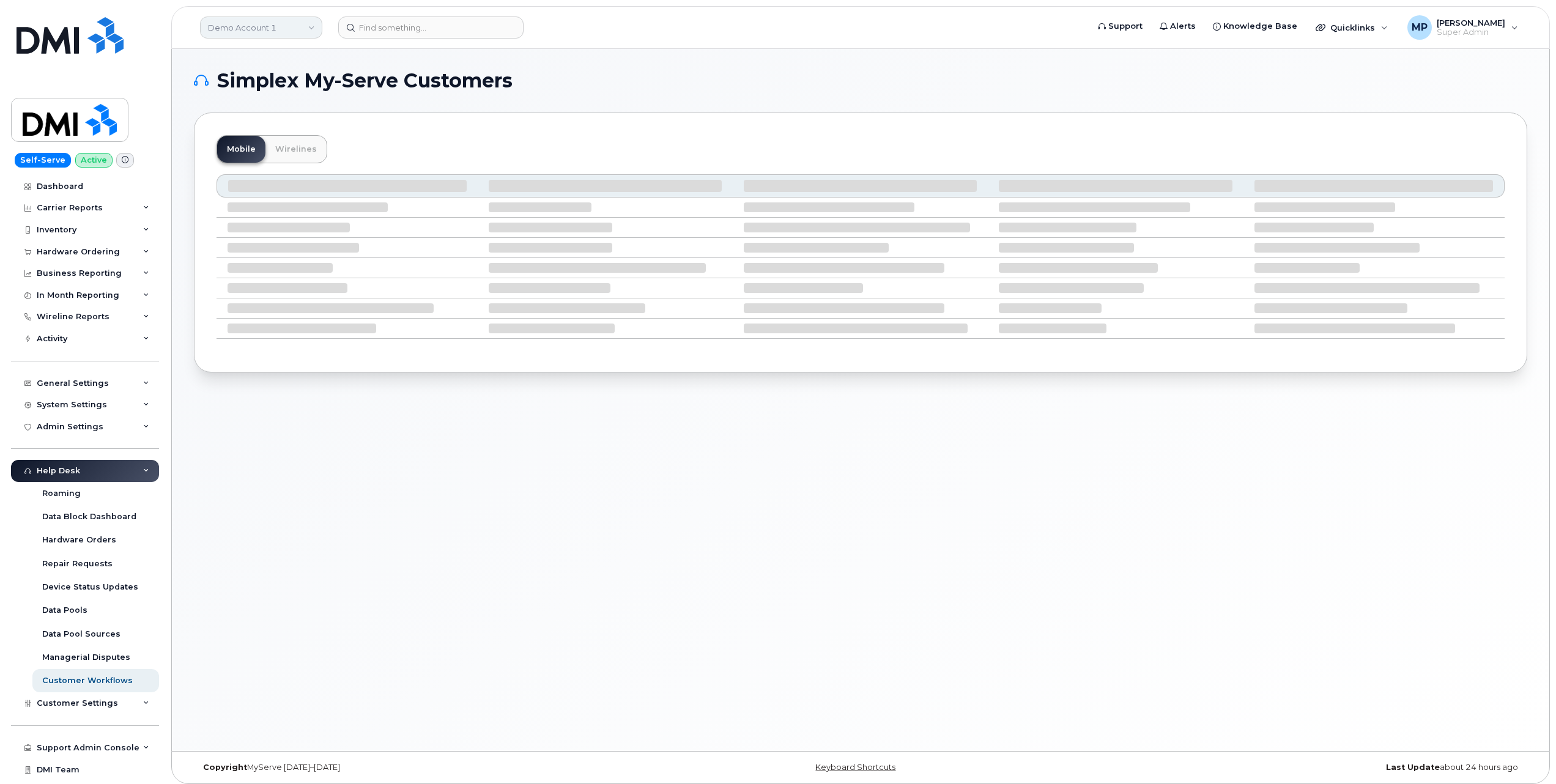
click at [266, 28] on link "Demo Account 1" at bounding box center [261, 27] width 122 height 22
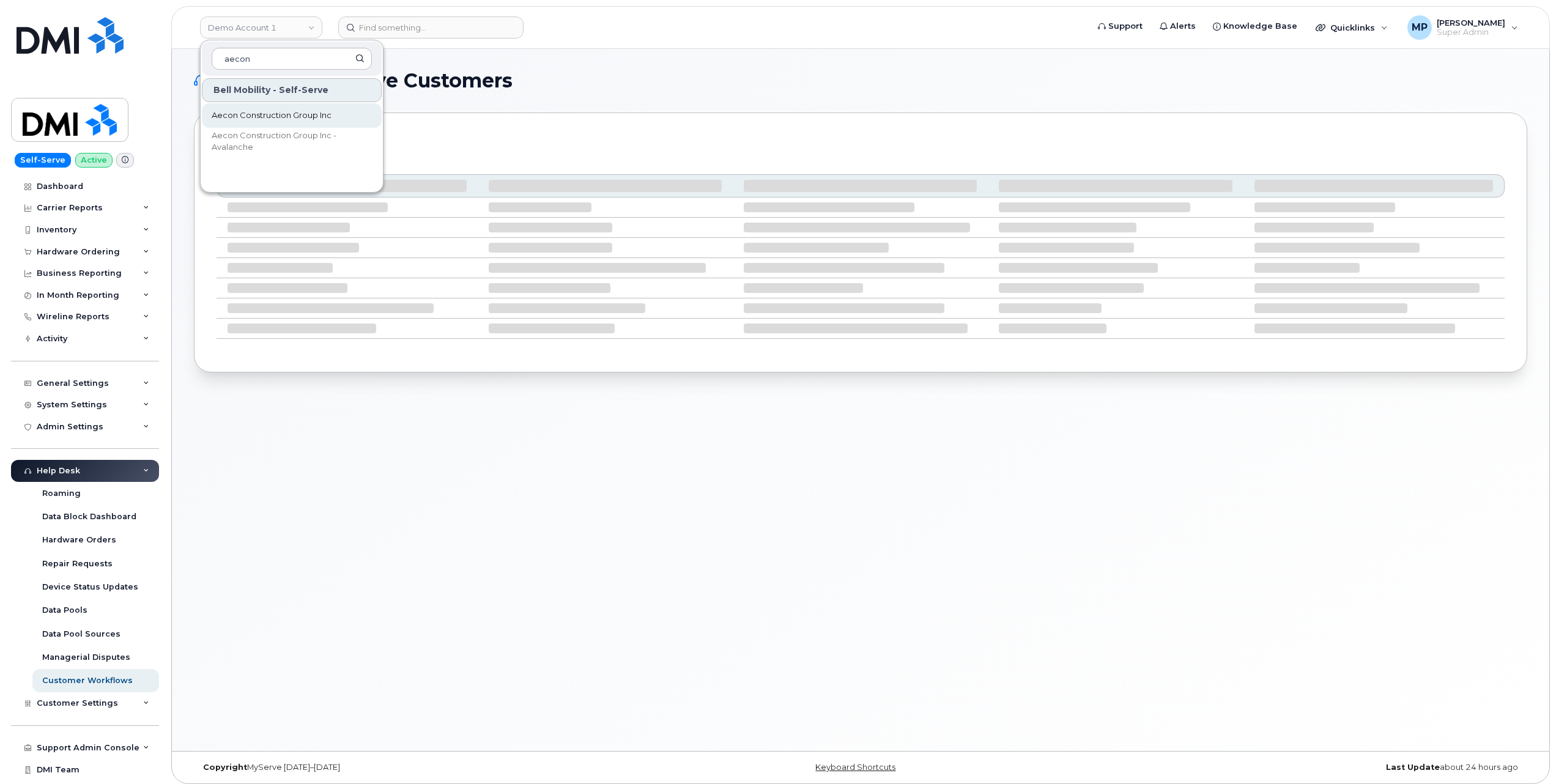
type input "aecon"
click at [267, 115] on span "Aecon Construction Group Inc" at bounding box center [271, 116] width 120 height 12
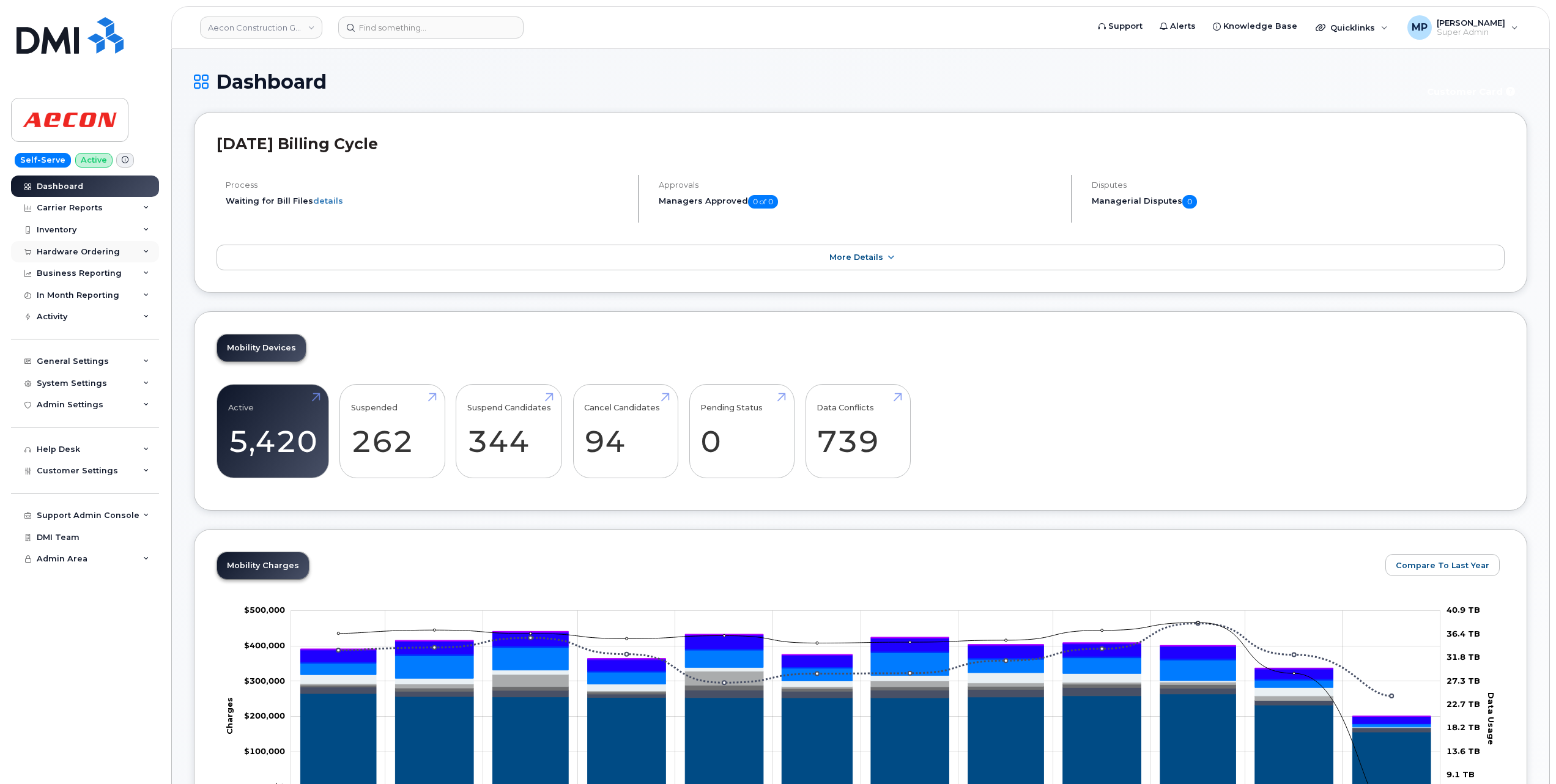
click at [77, 255] on div "Hardware Ordering" at bounding box center [78, 252] width 83 height 10
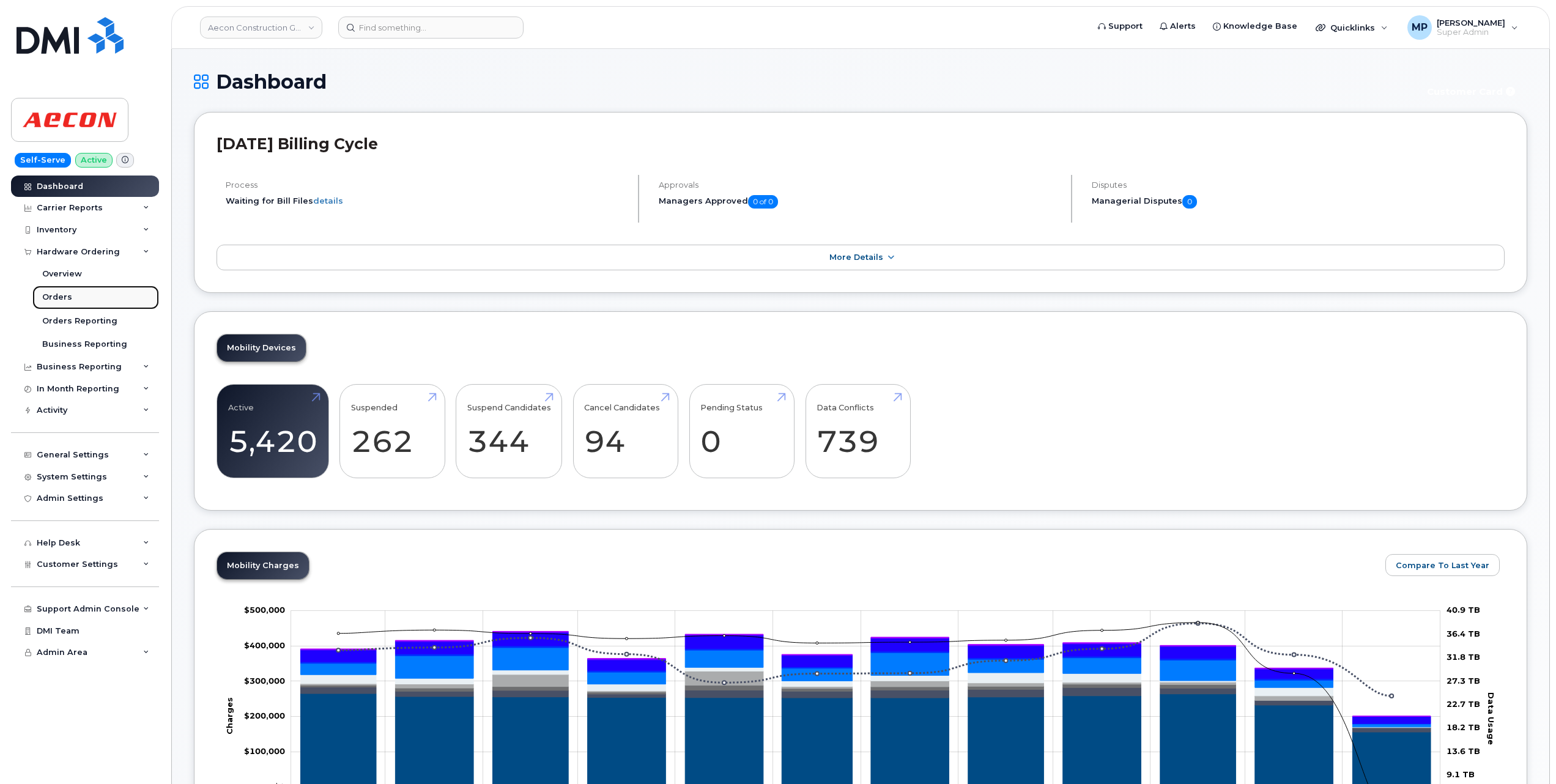
click at [66, 295] on div "Orders" at bounding box center [57, 297] width 30 height 11
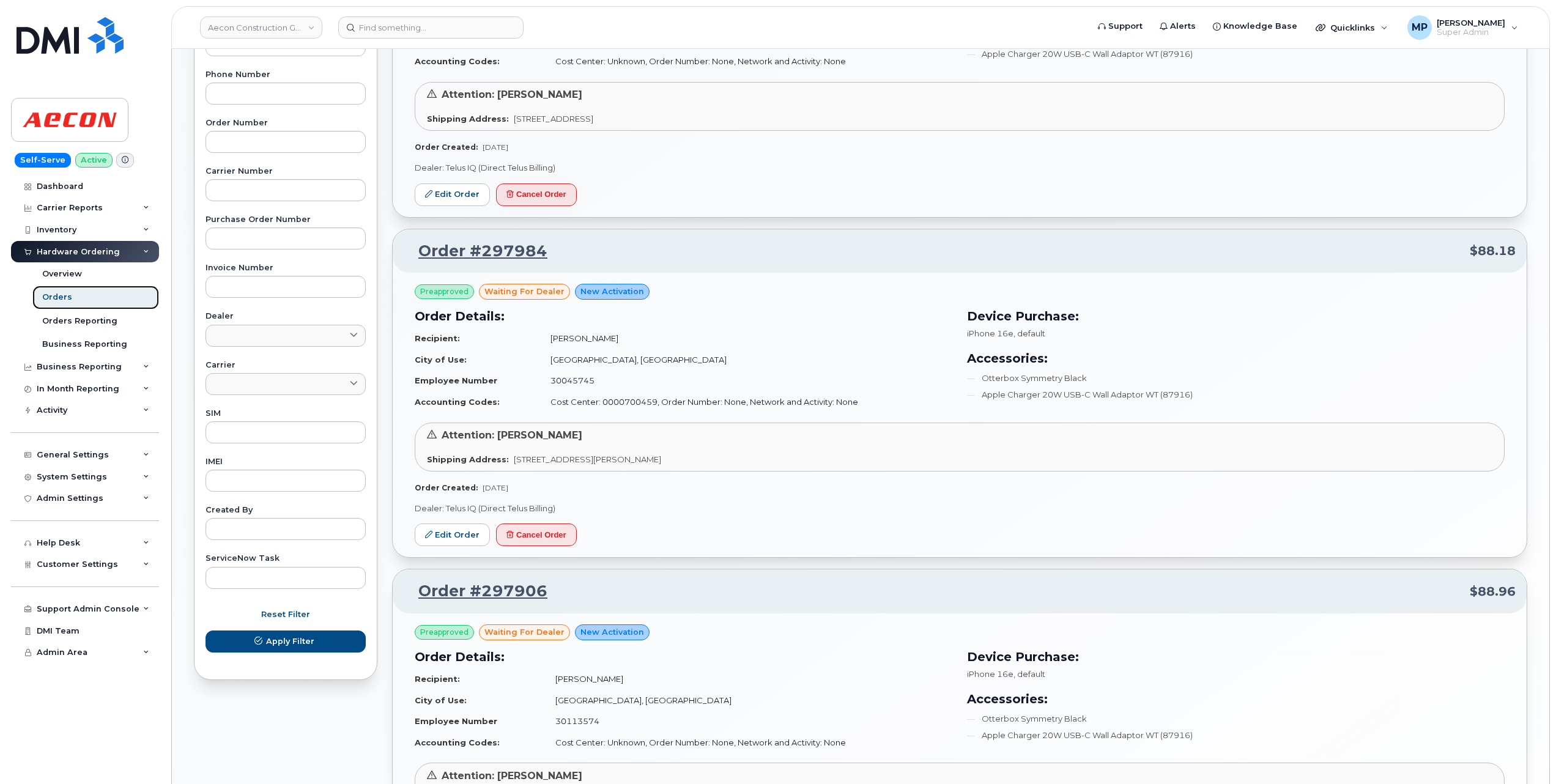
scroll to position [79, 0]
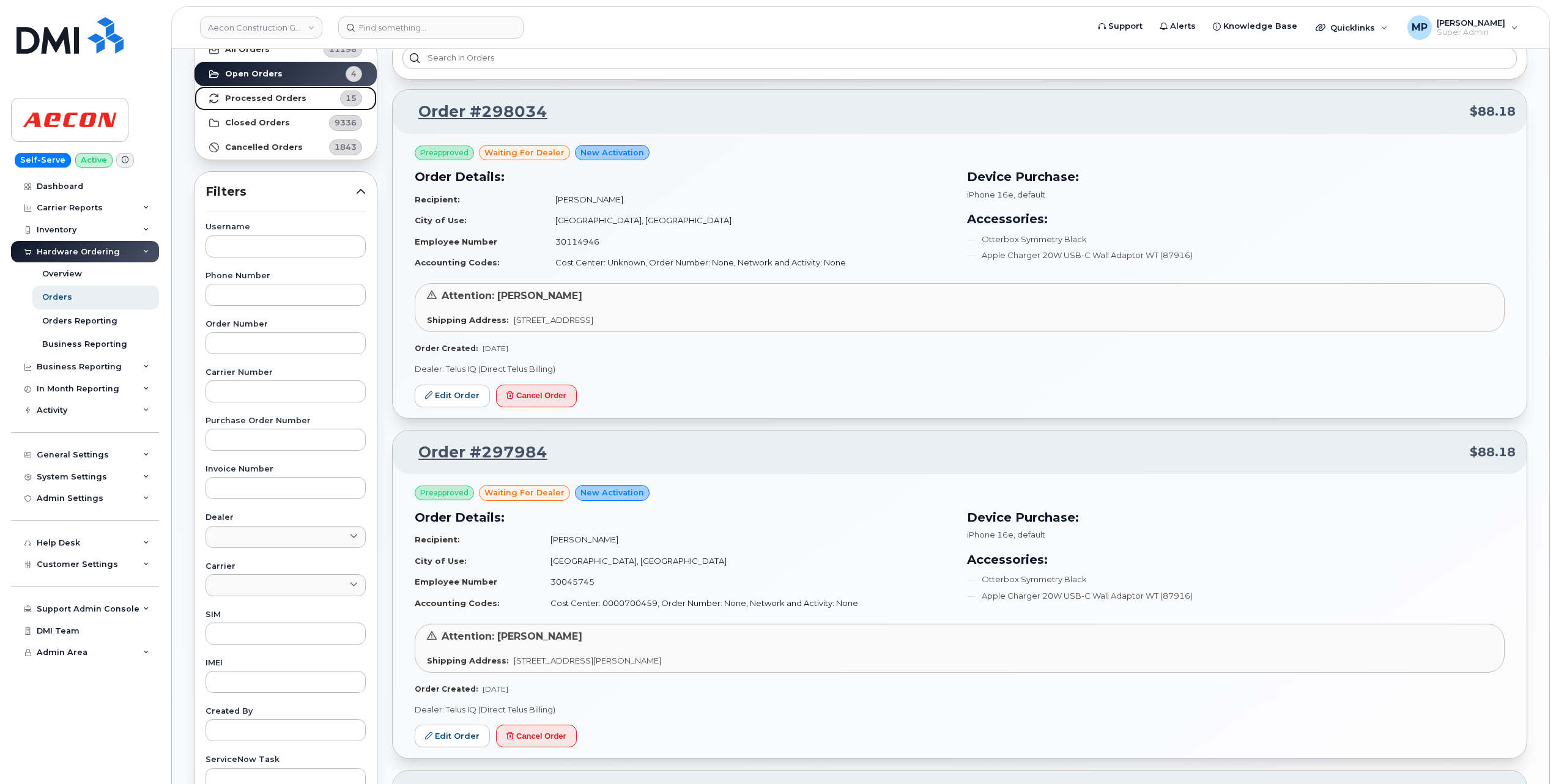
click at [262, 98] on strong "Processed Orders" at bounding box center [266, 99] width 82 height 10
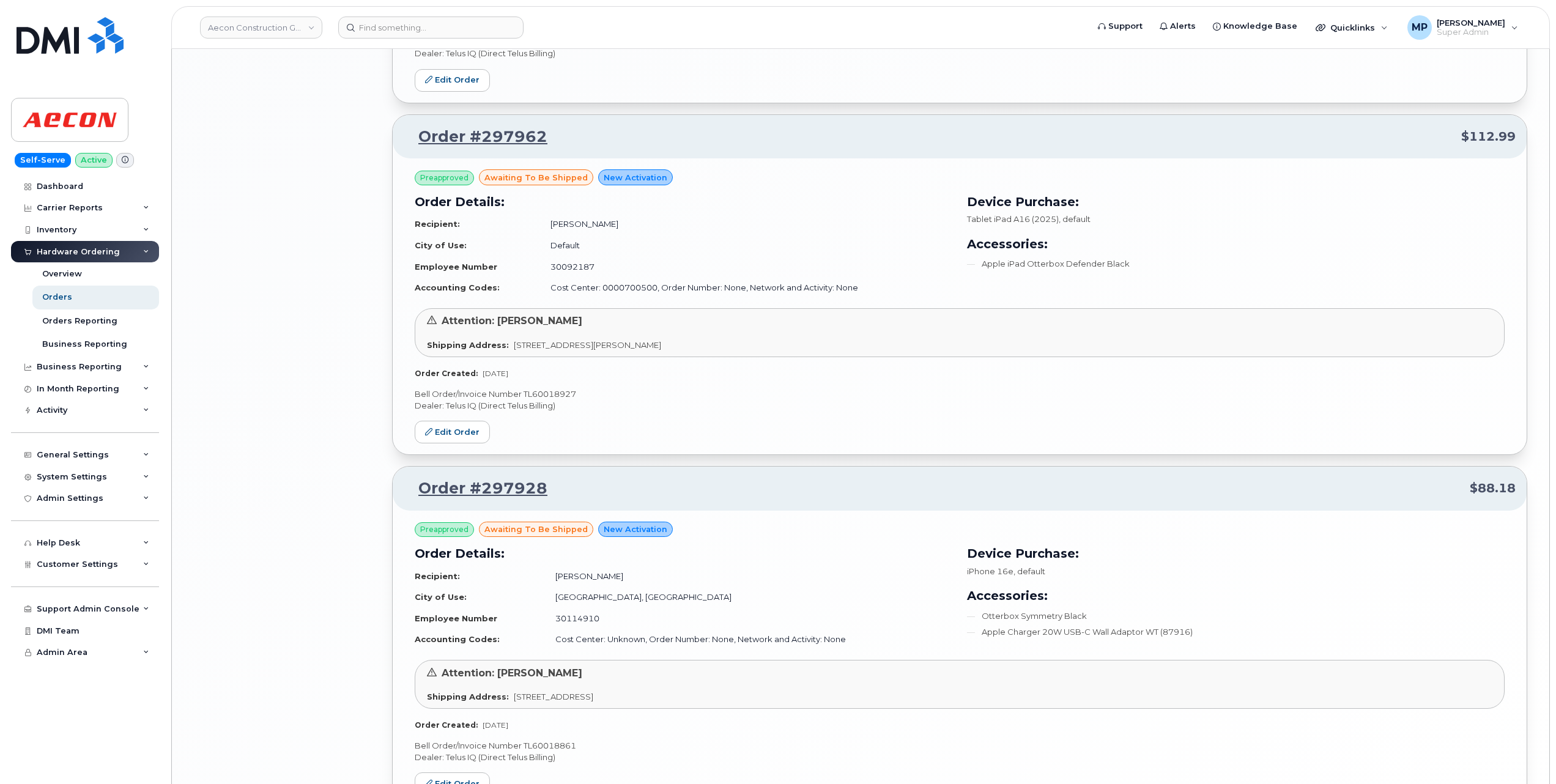
scroll to position [2297, 0]
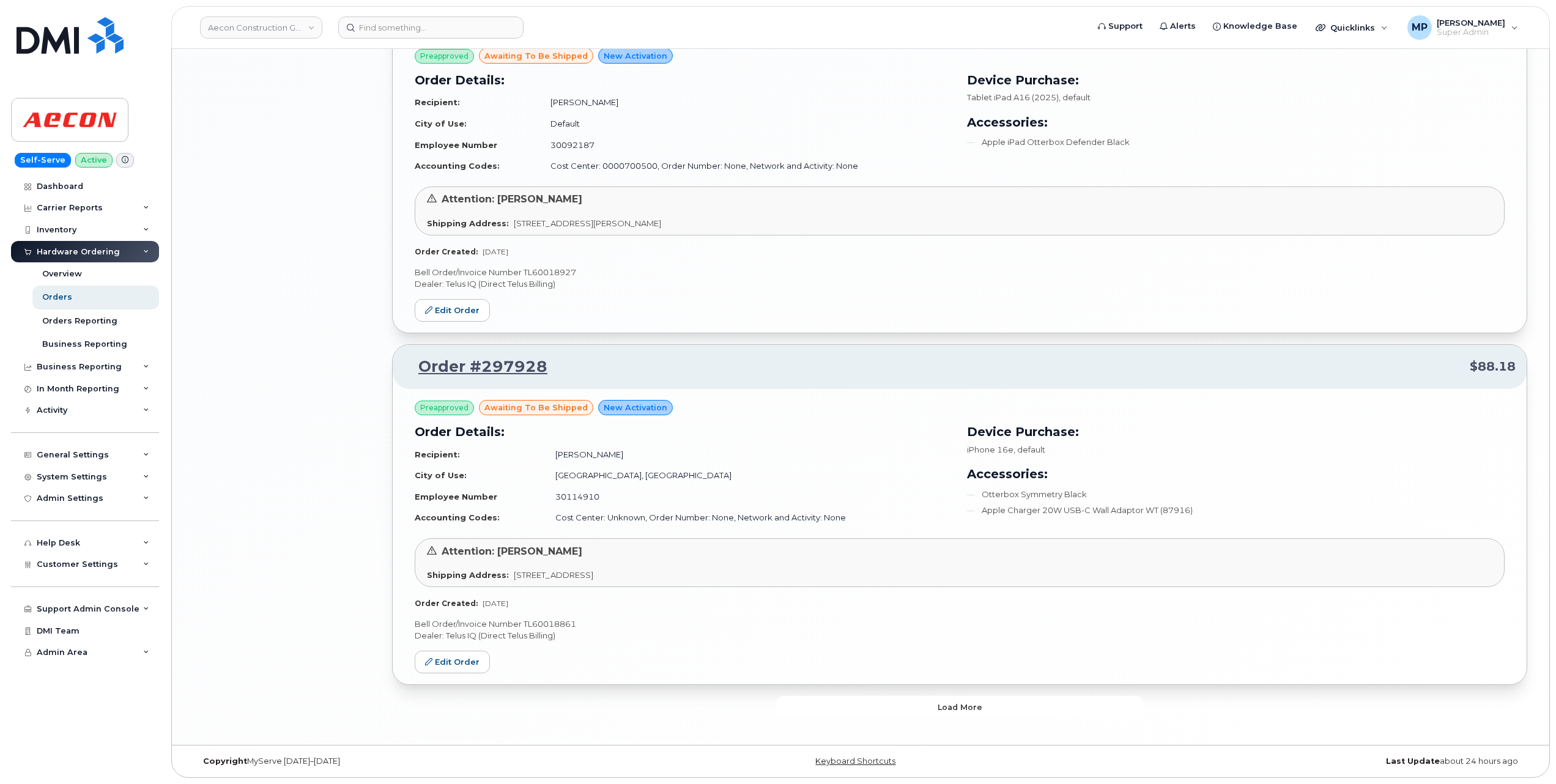
drag, startPoint x: 863, startPoint y: 713, endPoint x: 839, endPoint y: 685, distance: 36.9
click at [862, 711] on button "Load more" at bounding box center [960, 707] width 367 height 22
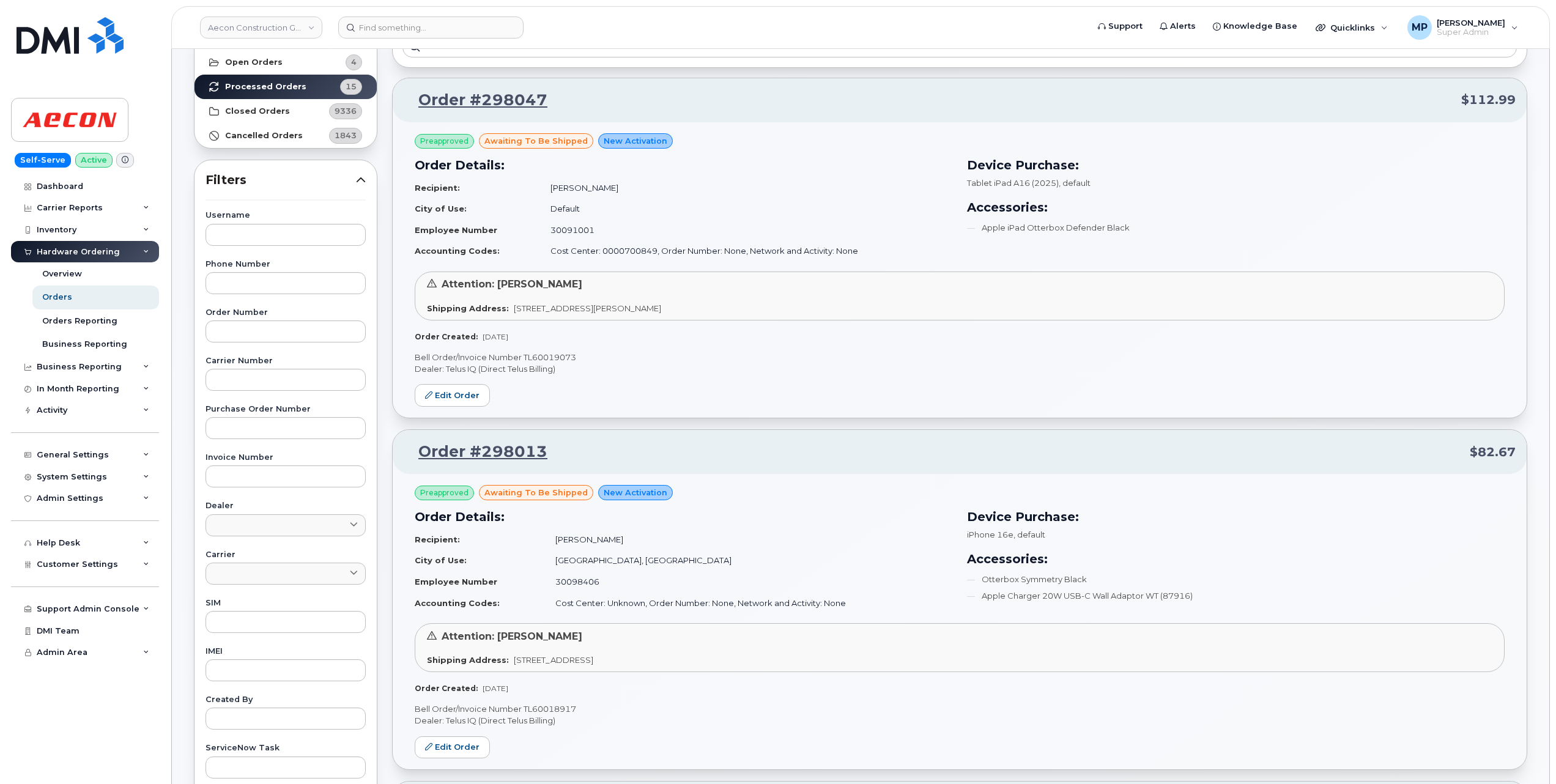
scroll to position [0, 0]
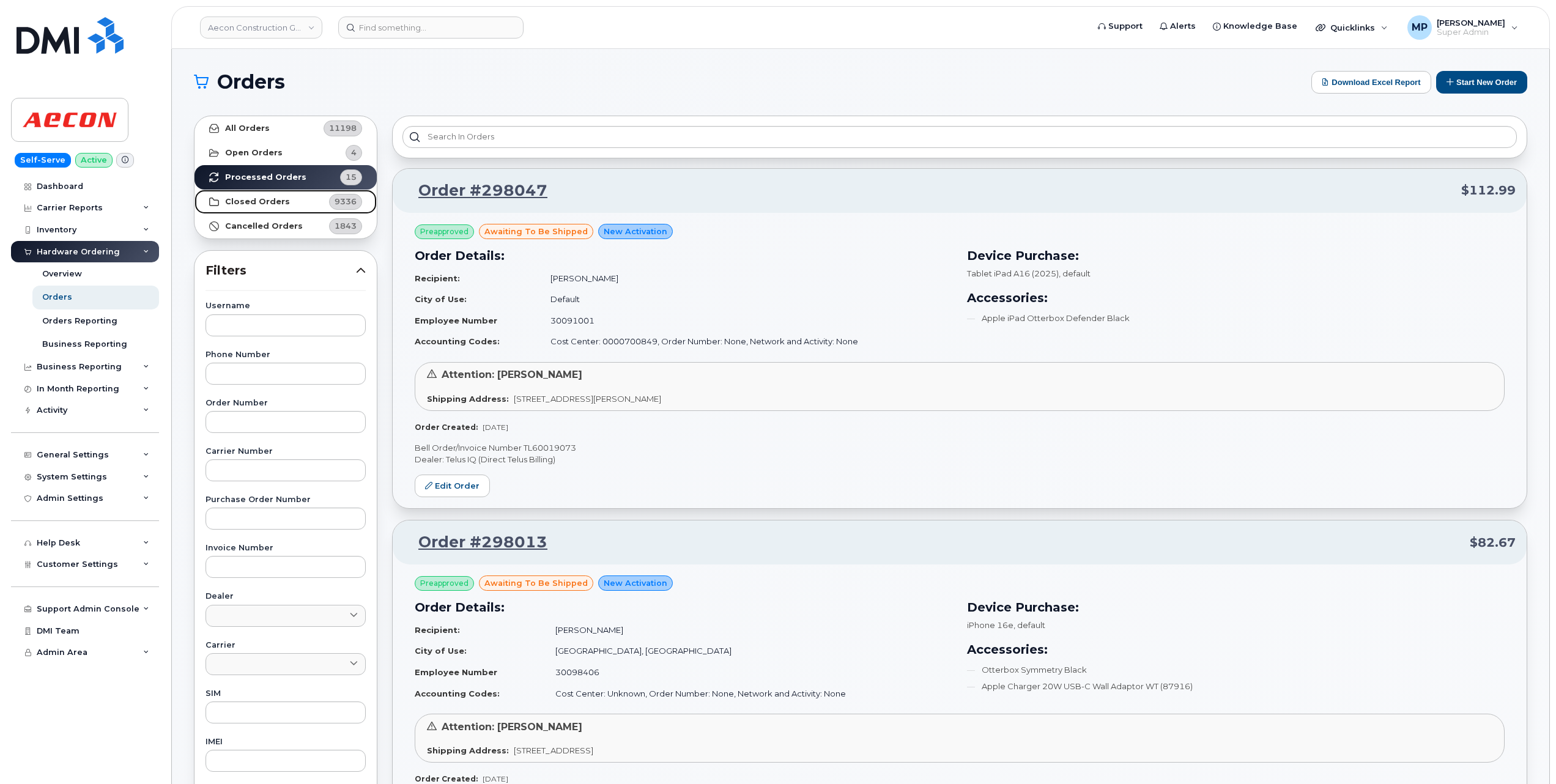
click at [264, 201] on strong "Closed Orders" at bounding box center [258, 202] width 65 height 10
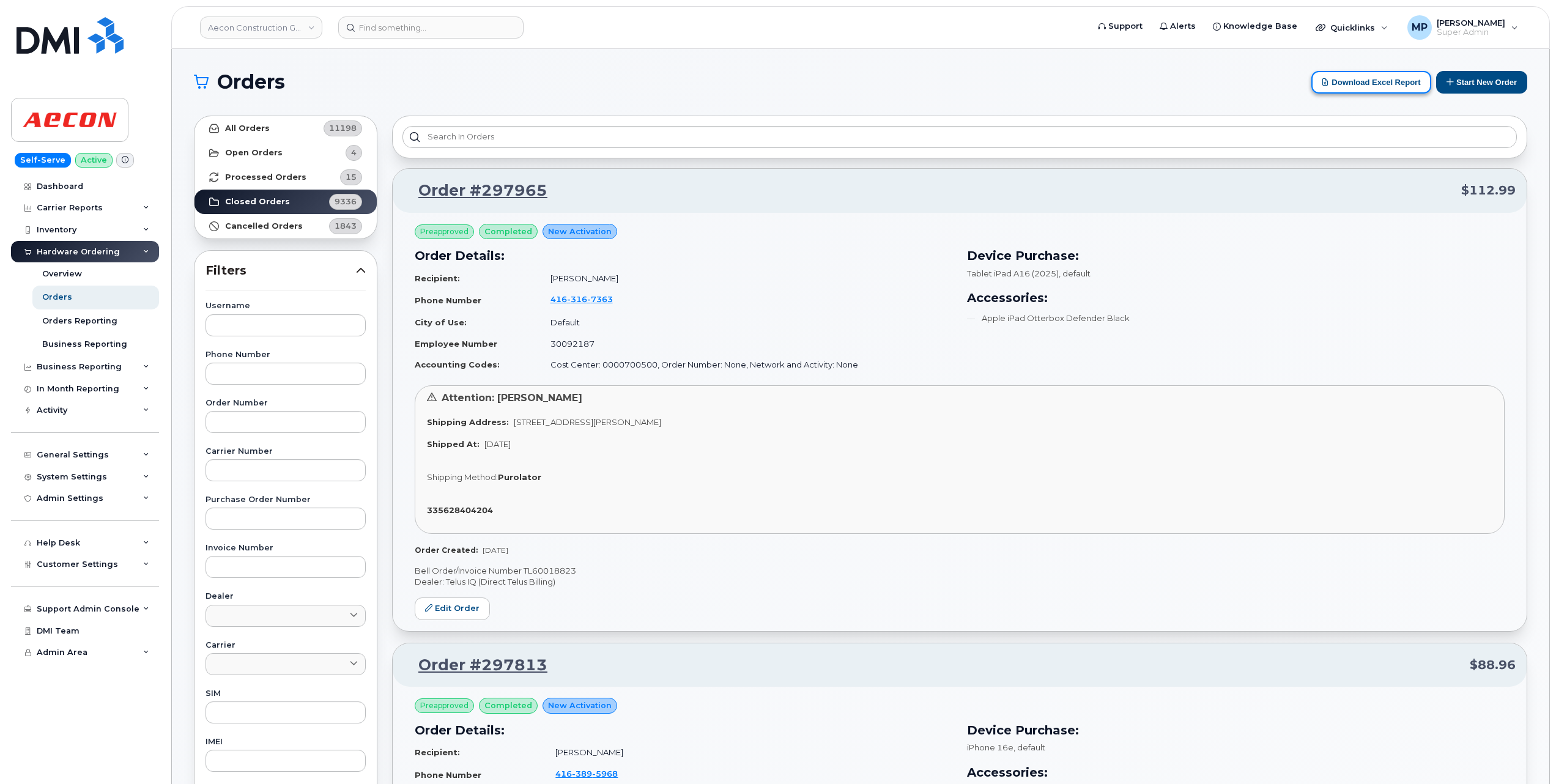
click at [1359, 83] on button "Download Excel Report" at bounding box center [1372, 82] width 120 height 22
drag, startPoint x: 1057, startPoint y: 479, endPoint x: 1056, endPoint y: 472, distance: 7.1
click at [1057, 479] on div "Shipping Method: Purolator" at bounding box center [960, 477] width 1066 height 12
